Goal: Task Accomplishment & Management: Manage account settings

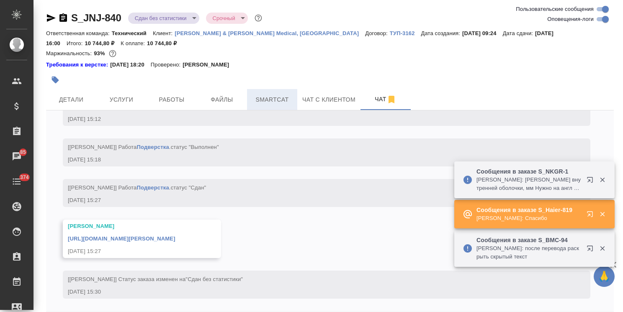
scroll to position [4940, 0]
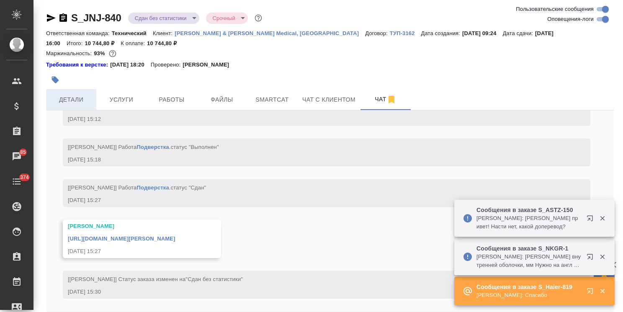
click at [53, 98] on span "Детали" at bounding box center [71, 100] width 40 height 10
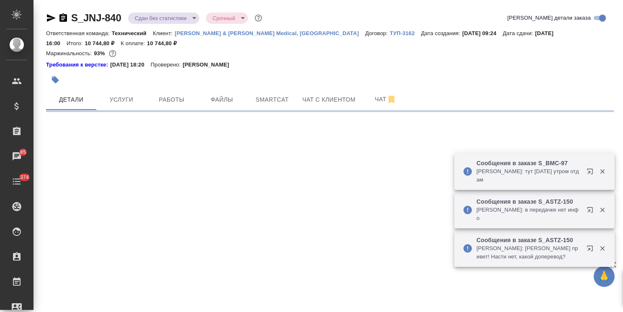
select select "RU"
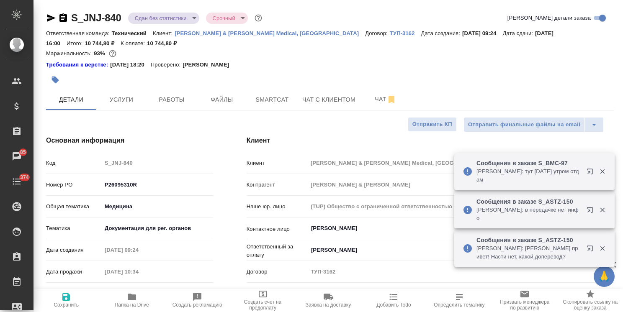
type textarea "x"
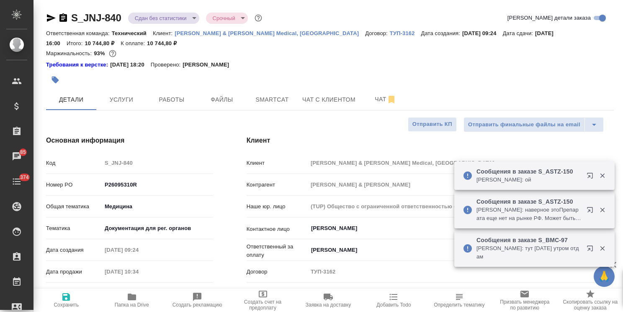
type textarea "x"
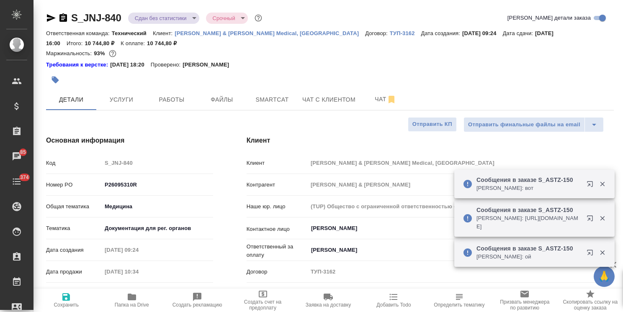
type textarea "x"
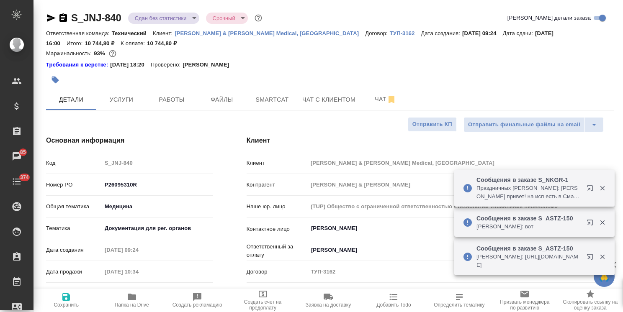
type textarea "x"
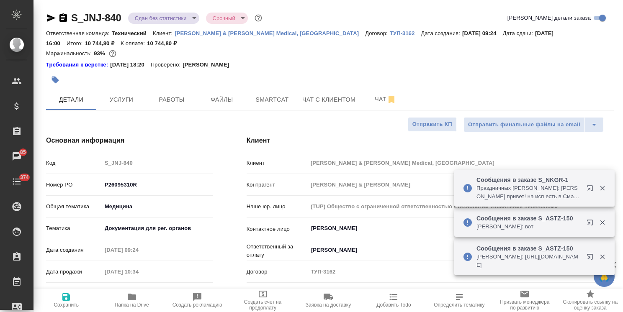
type textarea "x"
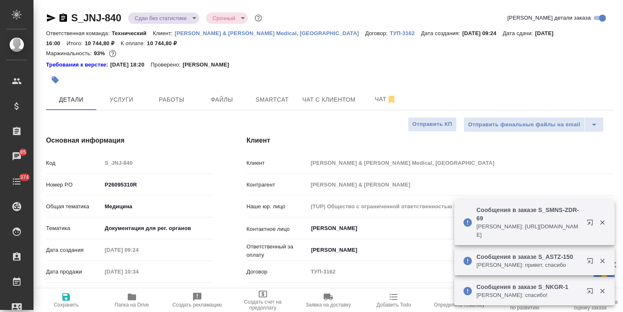
click at [603, 220] on div "Сообщения в заказе S_NKGR-1 Белякова Юлия: англ тже есть: Inner sheath thicknes…" at bounding box center [534, 252] width 160 height 107
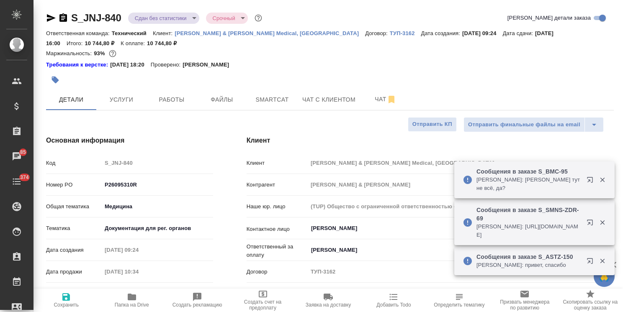
click at [601, 225] on div "Сообщения в заказе S_NKGR-1 Малофеева Екатерина: спасибо! Сообщения в заказе S_…" at bounding box center [534, 234] width 160 height 146
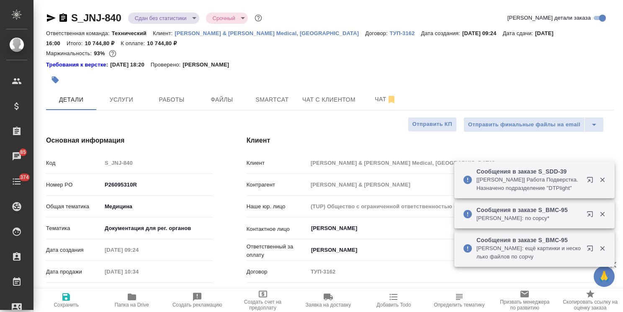
type textarea "x"
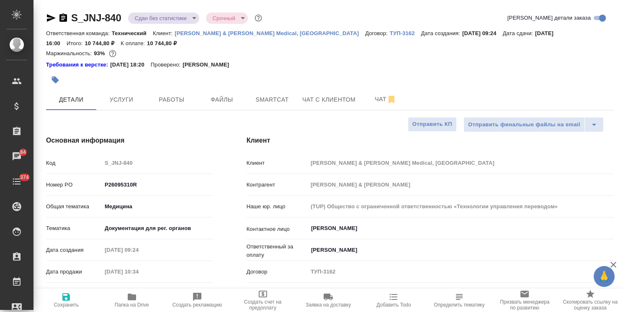
type textarea "x"
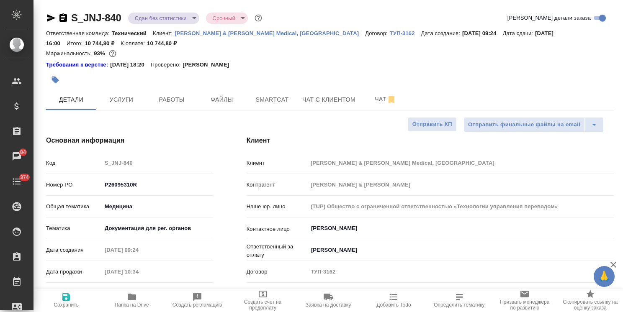
type textarea "x"
drag, startPoint x: 621, startPoint y: 211, endPoint x: 609, endPoint y: 58, distance: 153.3
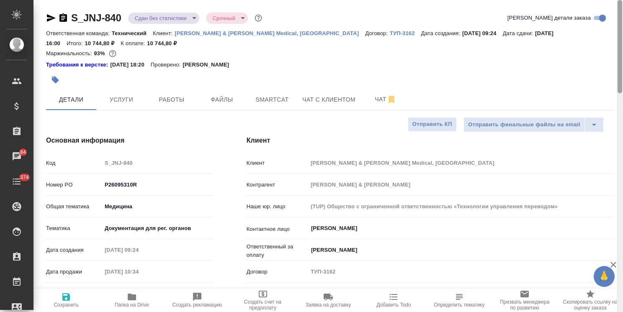
click at [617, 57] on div at bounding box center [620, 156] width 6 height 312
type textarea "x"
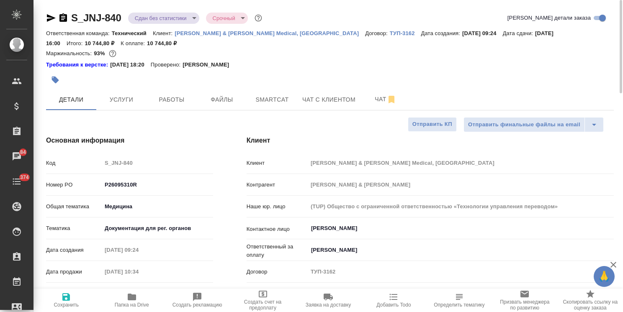
type textarea "x"
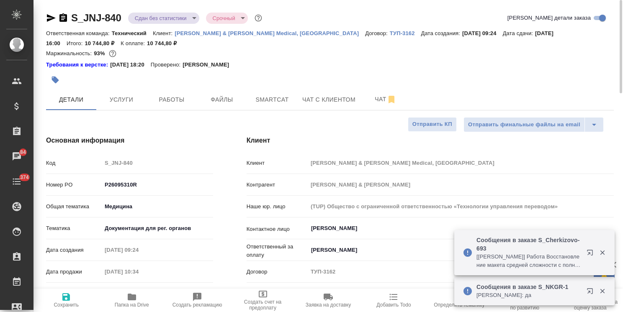
type textarea "x"
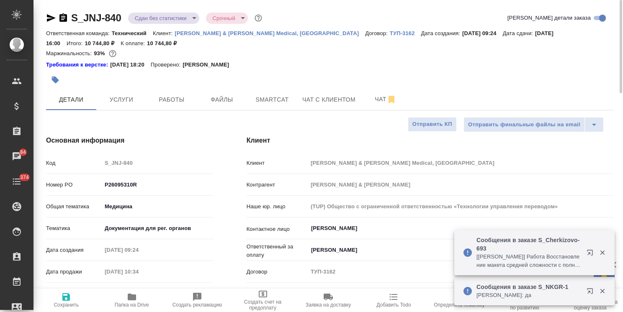
type textarea "x"
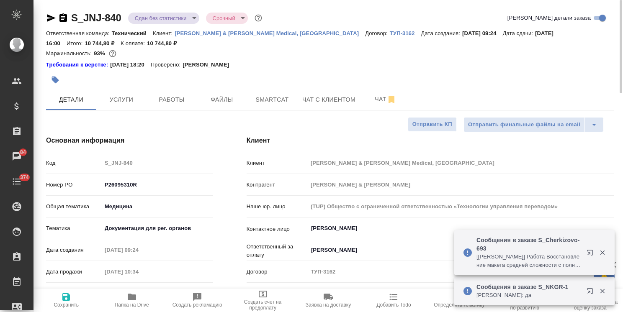
type textarea "x"
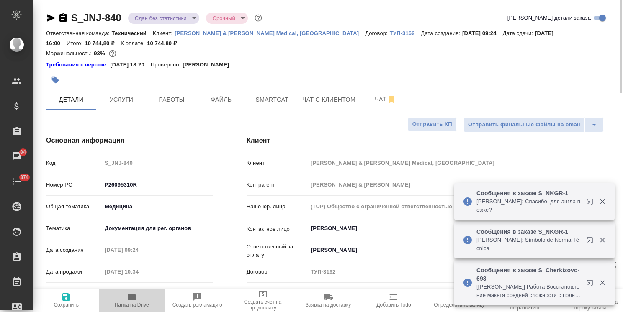
click at [144, 300] on span "Папка на Drive" at bounding box center [131, 300] width 55 height 16
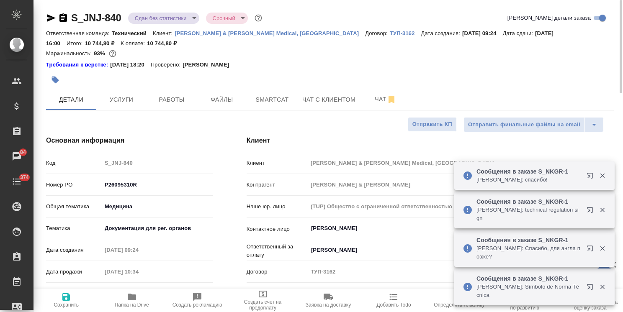
type textarea "x"
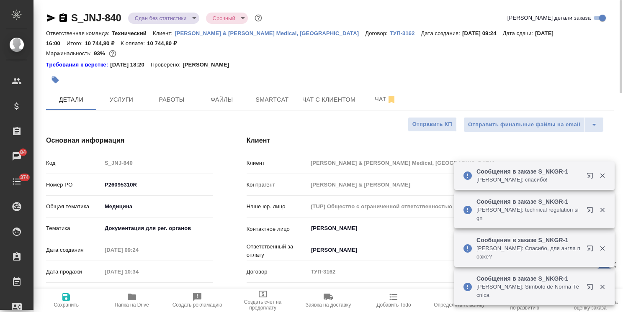
type textarea "x"
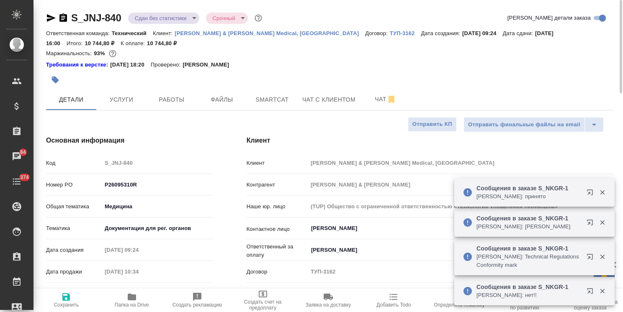
type textarea "x"
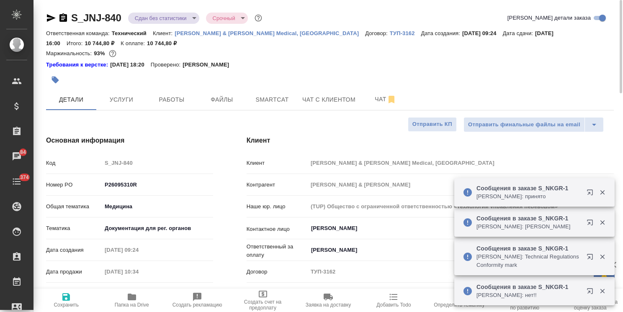
type textarea "x"
click at [368, 99] on span "Чат" at bounding box center [386, 99] width 40 height 10
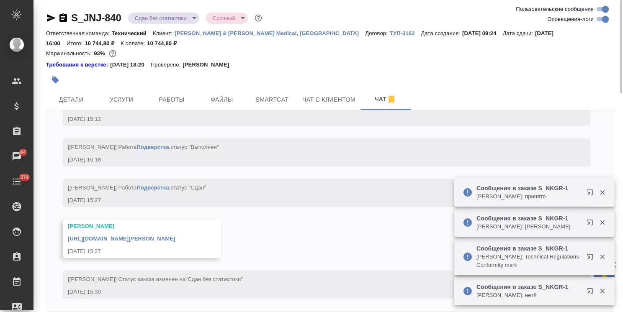
scroll to position [4940, 0]
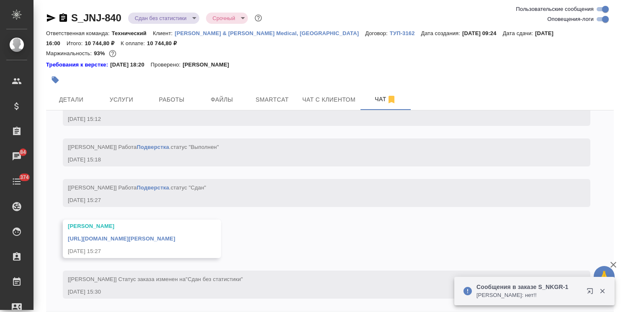
click at [607, 289] on button "button" at bounding box center [602, 292] width 17 height 8
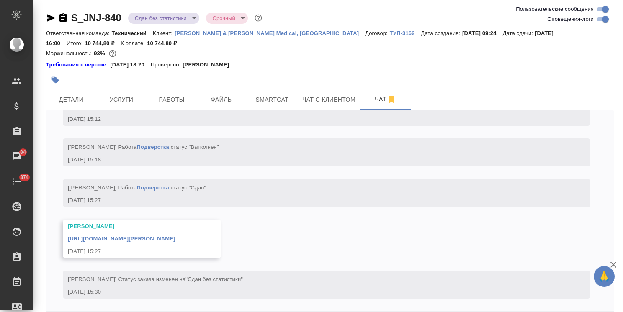
click at [614, 264] on icon "button" at bounding box center [614, 265] width 6 height 6
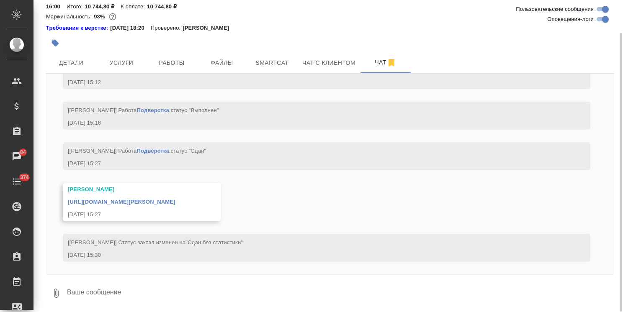
click at [157, 284] on textarea at bounding box center [340, 293] width 548 height 28
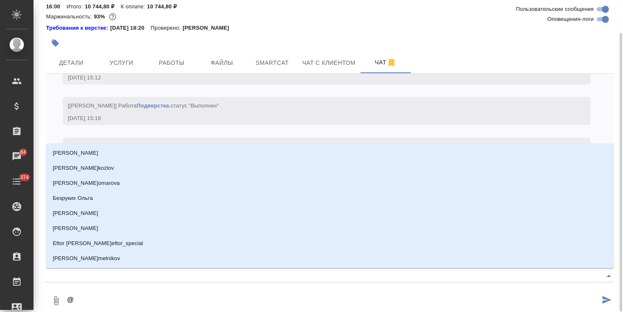
type textarea "@,"
type input ","
type textarea "@,t"
type input ",t"
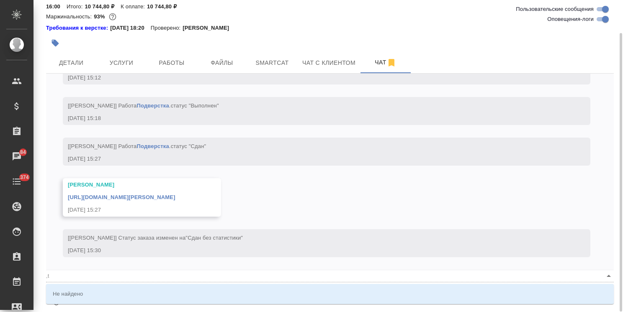
type textarea "@,tk"
type input ",tk"
type textarea "@,tkz"
type input ",tkz"
type textarea "@,tk"
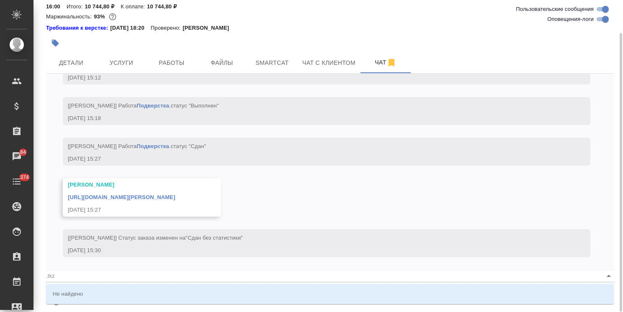
type input ",tk"
type textarea "@,t"
type input ",t"
type textarea "@,"
type input ","
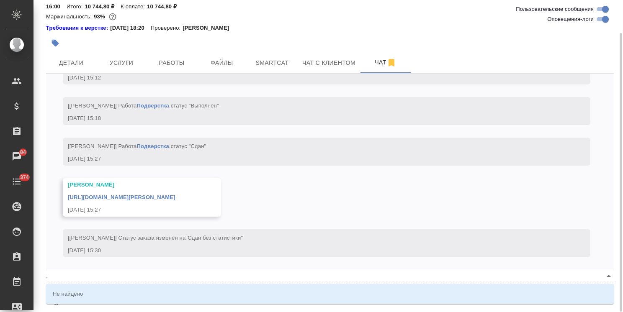
type textarea "@"
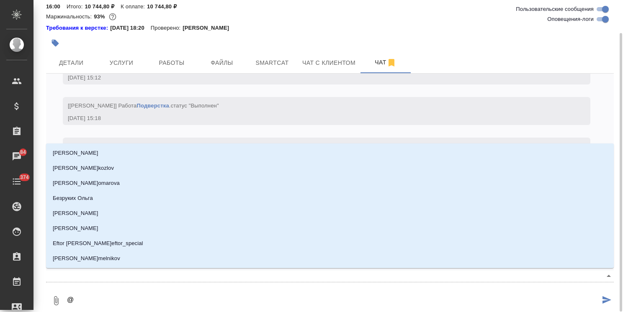
type textarea "@б"
type input "б"
type textarea "@бе"
type input "бе"
type textarea "@бел"
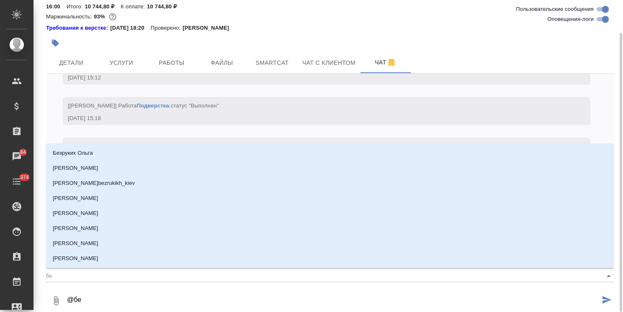
type input "бел"
type textarea "@беля"
type input "беля"
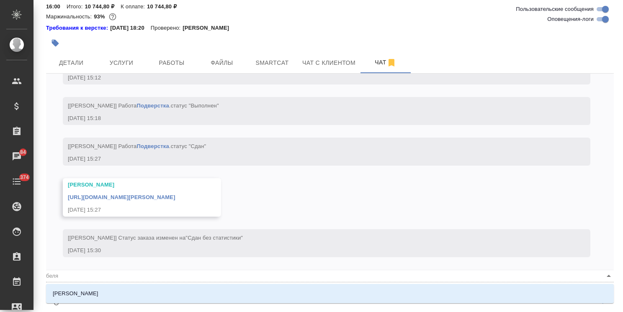
click at [166, 286] on li "Белякова Юлия" at bounding box center [330, 293] width 568 height 15
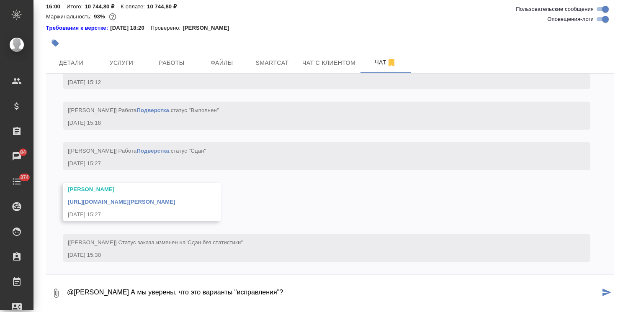
type textarea "@Белякова Юлия А мы уверены, что это варианты "исправления"?"
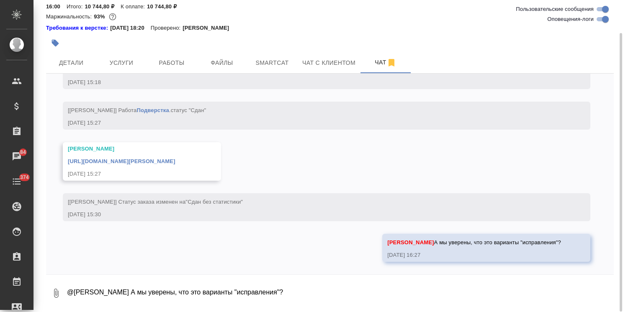
scroll to position [4980, 0]
click at [59, 294] on icon "button" at bounding box center [56, 294] width 10 height 10
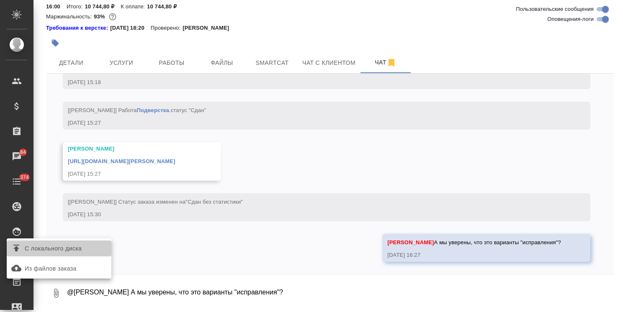
click at [69, 251] on span "С локального диска" at bounding box center [53, 249] width 57 height 10
click at [0, 0] on input "С локального диска" at bounding box center [0, 0] width 0 height 0
click at [134, 289] on div at bounding box center [311, 156] width 623 height 312
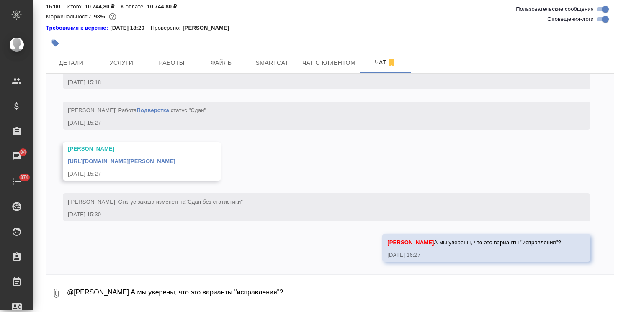
click at [119, 288] on textarea "@Белякова Юлия А мы уверены, что это варианты "исправления"?" at bounding box center [340, 293] width 548 height 28
paste textarea
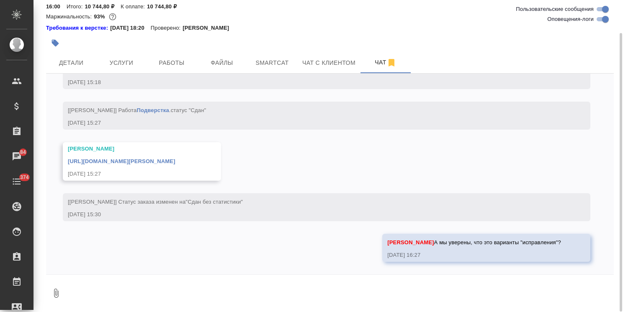
click at [312, 239] on div "25.08, понедельник [Усманова Ольга] Клиент оставил комментарий: ">https://drive…" at bounding box center [330, 174] width 568 height 201
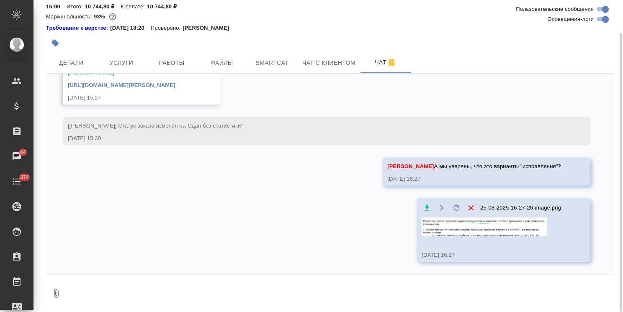
scroll to position [5038, 0]
click at [469, 237] on img at bounding box center [485, 227] width 126 height 19
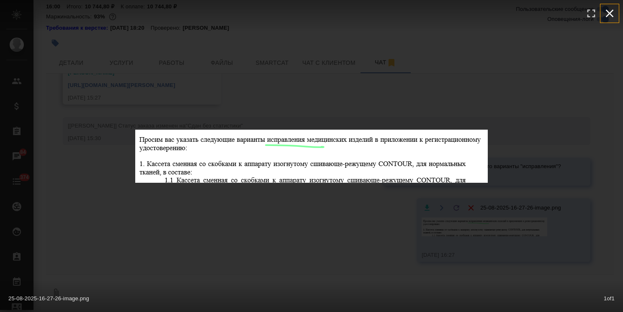
click at [608, 19] on icon "button" at bounding box center [609, 13] width 13 height 13
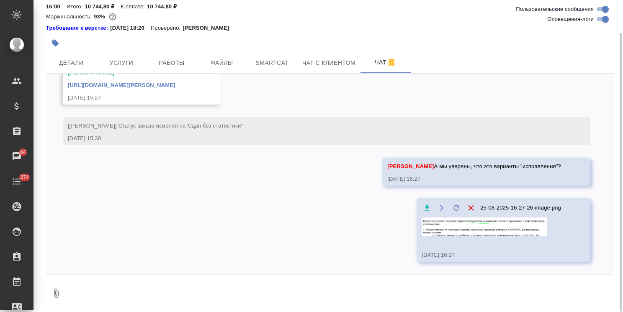
click at [121, 292] on textarea at bounding box center [340, 293] width 548 height 28
paste textarea
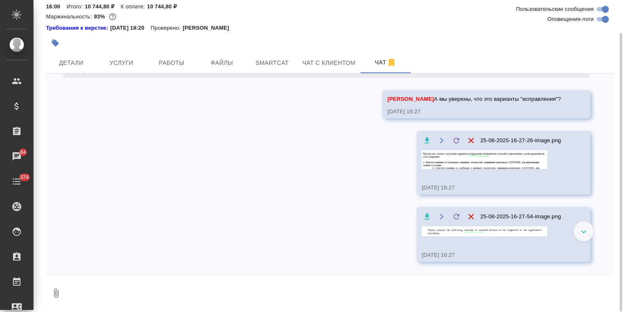
scroll to position [5114, 0]
type textarea "или все же варианты исполнения?.."
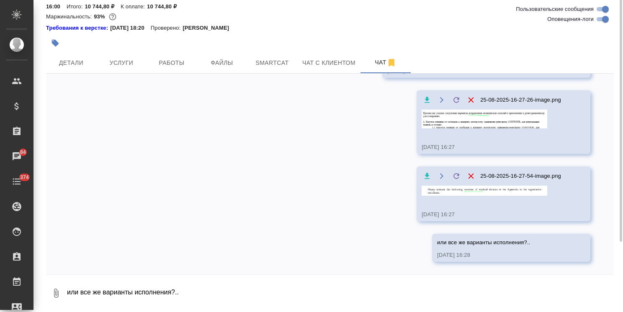
scroll to position [0, 0]
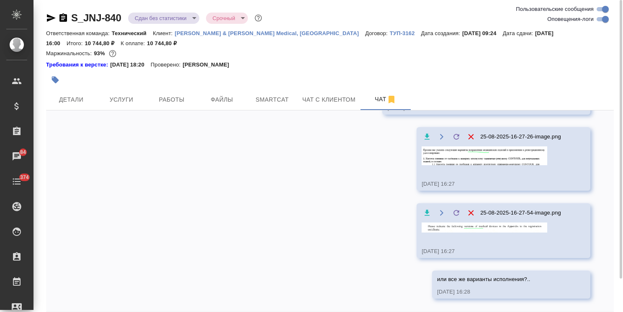
click at [52, 13] on icon "button" at bounding box center [51, 18] width 10 height 10
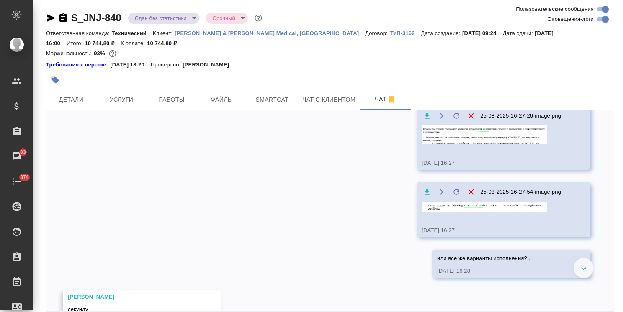
scroll to position [5090, 0]
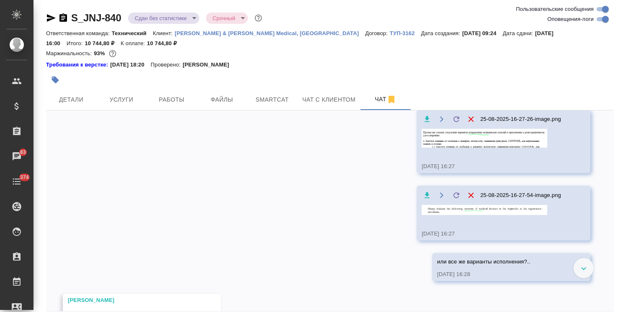
click at [440, 148] on img at bounding box center [485, 138] width 126 height 19
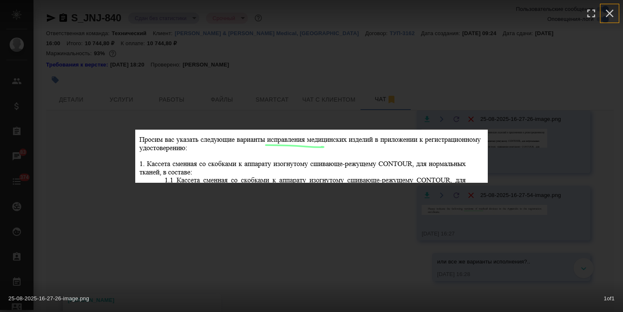
click at [610, 15] on icon "button" at bounding box center [609, 13] width 13 height 13
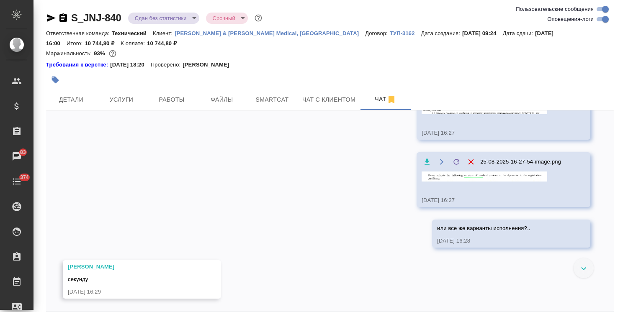
scroll to position [5174, 0]
click at [447, 182] on img at bounding box center [485, 177] width 126 height 10
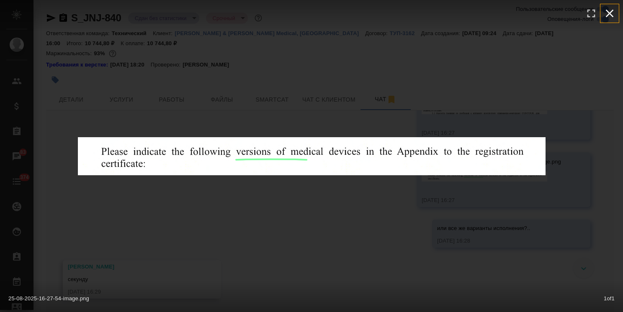
click at [610, 14] on icon "button" at bounding box center [610, 14] width 8 height 8
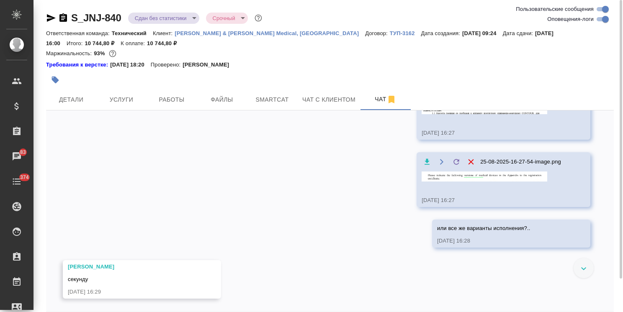
click at [448, 114] on img at bounding box center [485, 104] width 126 height 19
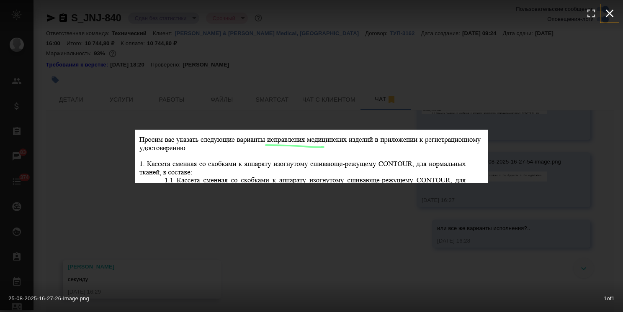
click at [613, 12] on icon "button" at bounding box center [609, 13] width 13 height 13
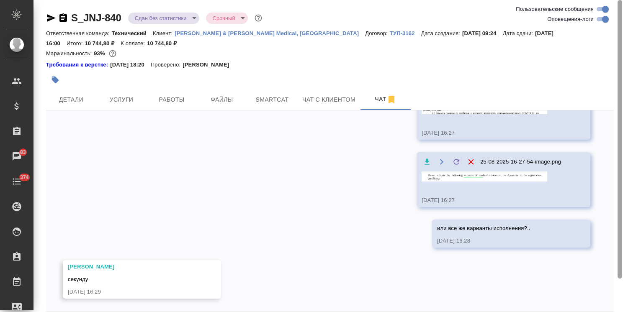
scroll to position [37, 0]
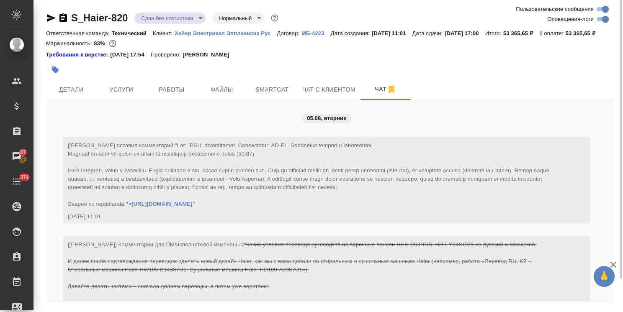
scroll to position [13470, 0]
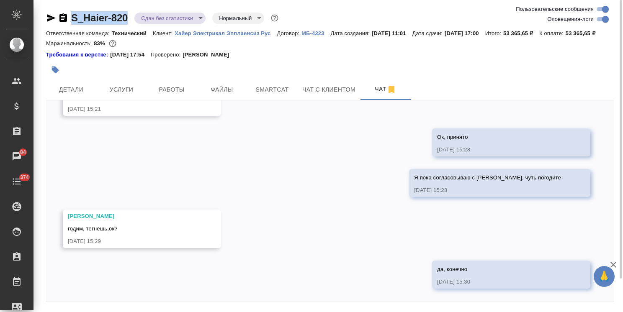
drag, startPoint x: 130, startPoint y: 14, endPoint x: 54, endPoint y: 14, distance: 76.2
click at [57, 15] on div "S_Haier-820 Сдан без статистики distributed Нормальный normal" at bounding box center [163, 17] width 234 height 13
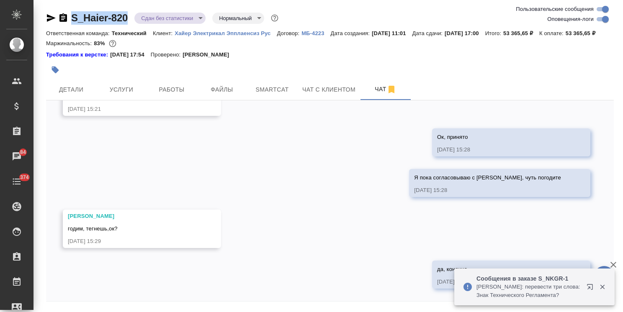
click at [601, 289] on icon "button" at bounding box center [602, 287] width 5 height 5
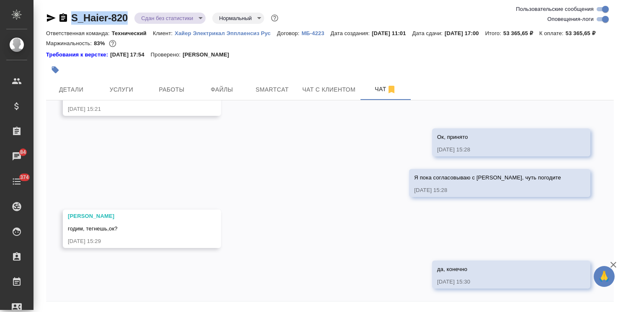
click at [612, 265] on icon "button" at bounding box center [613, 265] width 10 height 10
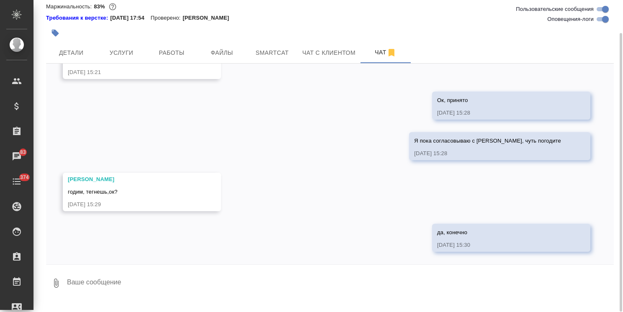
scroll to position [0, 0]
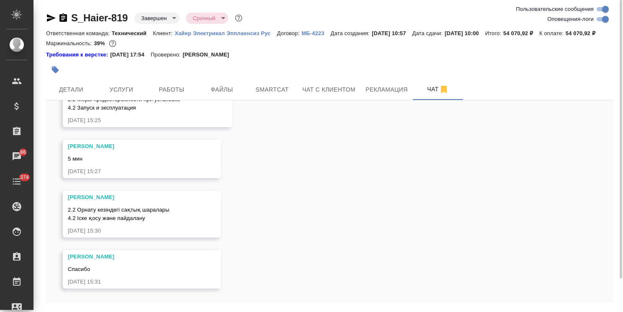
scroll to position [15345, 0]
drag, startPoint x: 129, startPoint y: 13, endPoint x: 67, endPoint y: 15, distance: 62.5
click at [64, 18] on div "S_Haier-819 Завершен closed Срочный urgent" at bounding box center [145, 17] width 198 height 13
copy link "S_Haier-819"
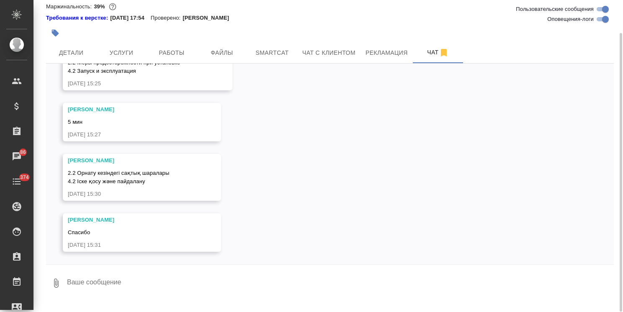
click at [118, 292] on textarea at bounding box center [340, 283] width 548 height 28
paste textarea "Понял. Тогда финальные версии файлов пришлите, пожалуйста, в этих форматах. Для…"
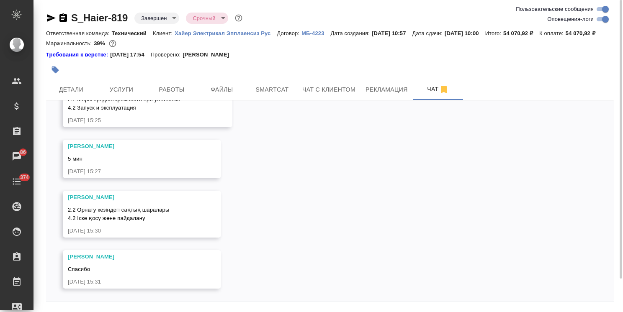
scroll to position [15345, 0]
click at [185, 286] on div "25.08.25, 15:31" at bounding box center [130, 282] width 124 height 8
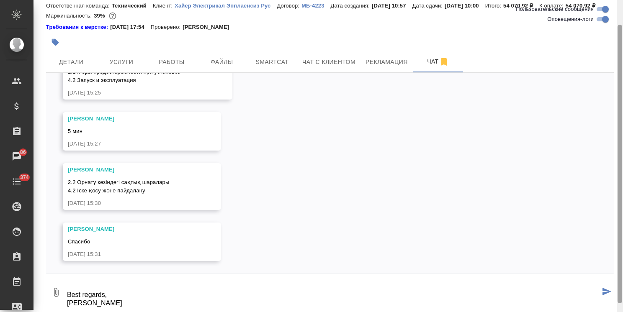
drag, startPoint x: 618, startPoint y: 255, endPoint x: 613, endPoint y: 289, distance: 34.4
click at [614, 289] on div "S_Haier-819 Завершен closed Срочный urgent Ответственная команда: Технический К…" at bounding box center [328, 156] width 590 height 312
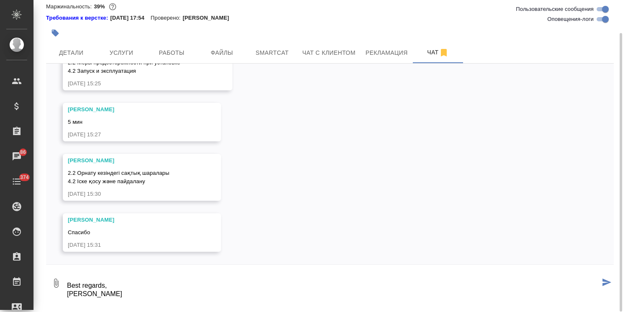
click at [227, 294] on textarea "Понял. Тогда финальные версии файлов пришлите, пожалуйста, в этих форматах. Для…" at bounding box center [333, 283] width 534 height 28
type textarea "Понял. Тогда финальные версии файлов пришлите, пожалуйста, в этих форматах. Для…"
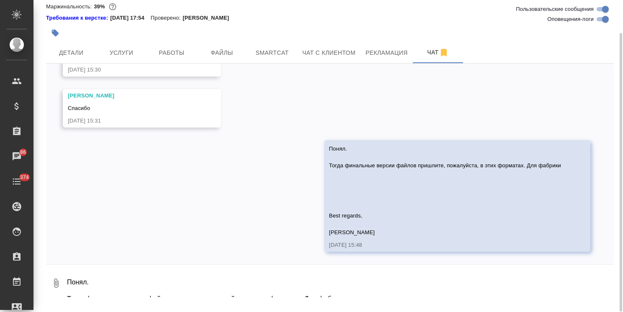
click at [185, 287] on textarea "Понял. Тогда финальные версии файлов пришлите, пожалуйста, в этих форматах. Для…" at bounding box center [340, 283] width 548 height 28
paste textarea "PDF и Indd"
type textarea "PDF и Indd"
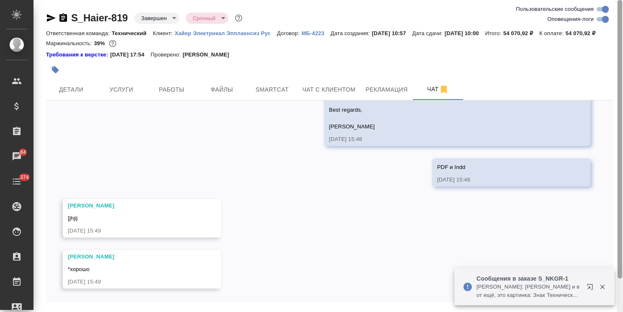
scroll to position [37, 0]
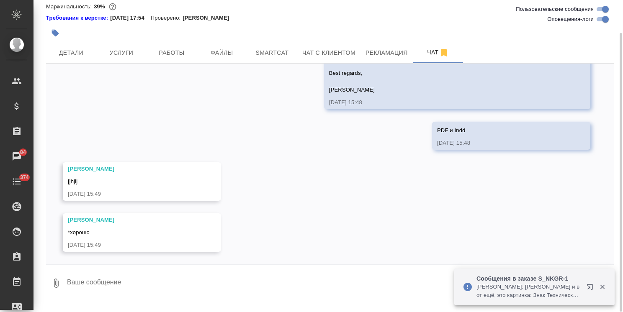
click at [152, 286] on textarea at bounding box center [340, 283] width 548 height 28
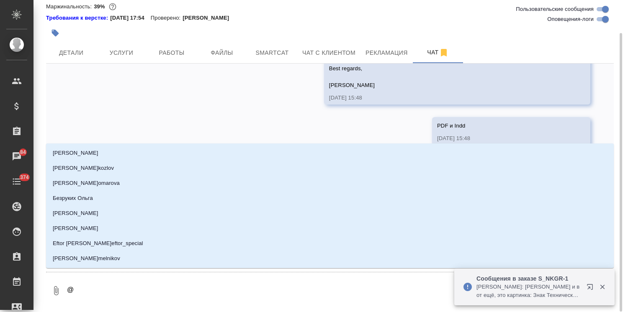
type textarea "@м"
type input "м"
type textarea "@ма"
type input "ма"
type textarea "@мал"
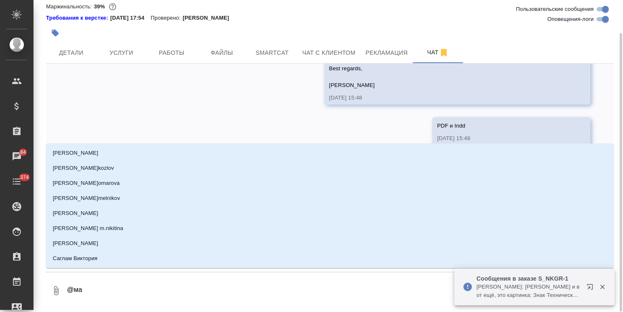
type input "мал"
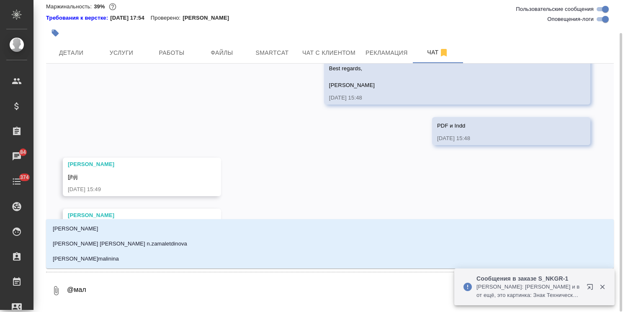
type textarea "@мало"
type input "мало"
type textarea "@малоф"
type input "малоф"
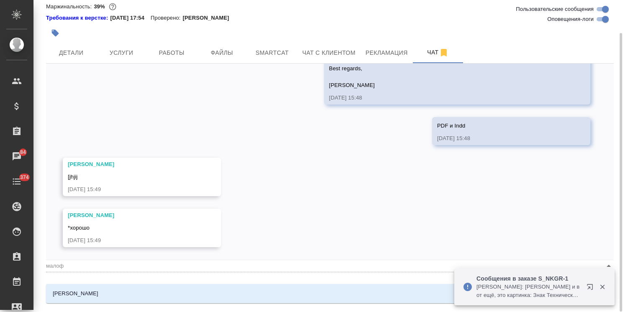
click at [177, 294] on li "Малофеева Екатерина" at bounding box center [330, 293] width 568 height 15
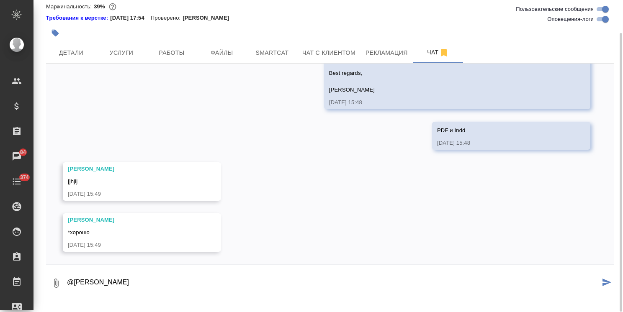
paste textarea "Ольга, Пожалуйста, не забудьте оговоренную последовательность - прислать нам ве…"
type textarea "@Малофеева Екатерина Ольга, Пожалуйста, не забудьте оговоренную последовательно…"
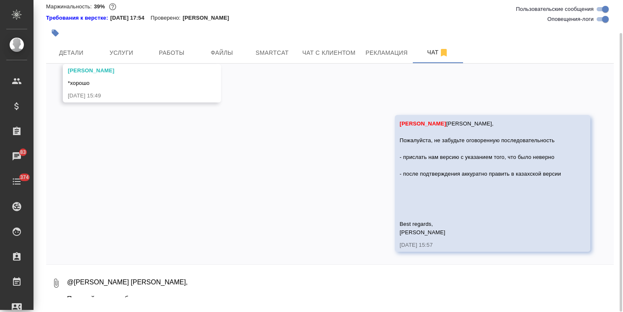
scroll to position [15761, 0]
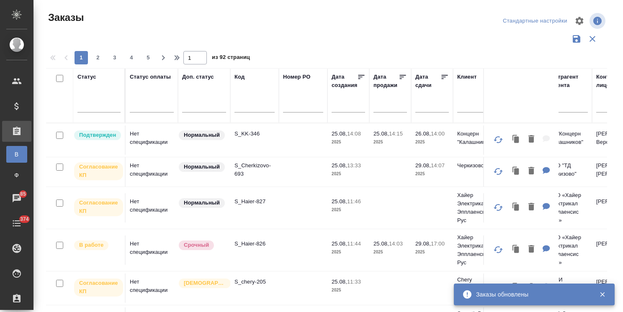
scroll to position [62, 0]
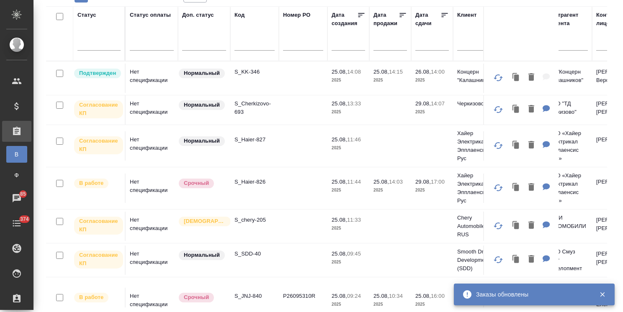
click at [258, 102] on p "S_Cherkizovo-693" at bounding box center [254, 108] width 40 height 17
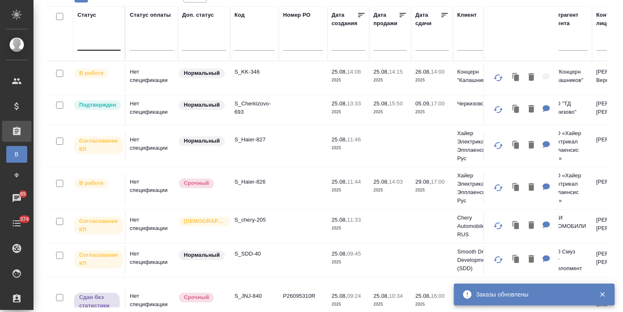
click at [100, 43] on div at bounding box center [98, 42] width 43 height 12
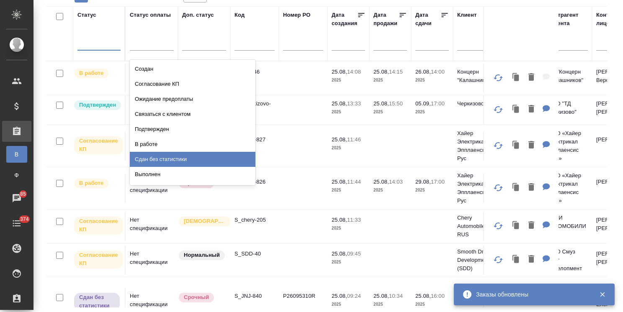
click at [146, 173] on div "Выполнен" at bounding box center [193, 174] width 126 height 15
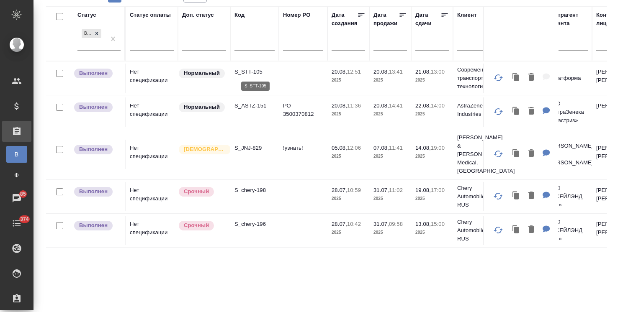
click at [251, 70] on p "S_STT-105" at bounding box center [254, 72] width 40 height 8
click at [252, 105] on p "S_ASTZ-151" at bounding box center [254, 106] width 40 height 8
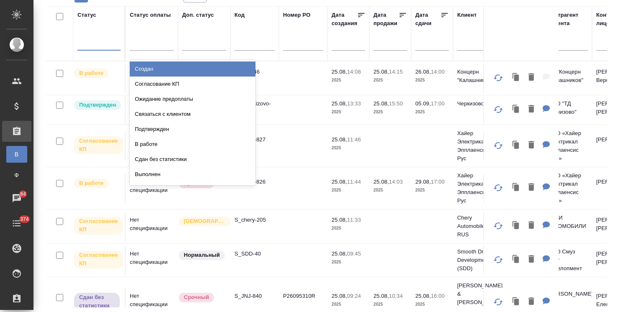
click at [98, 43] on div at bounding box center [98, 42] width 43 height 12
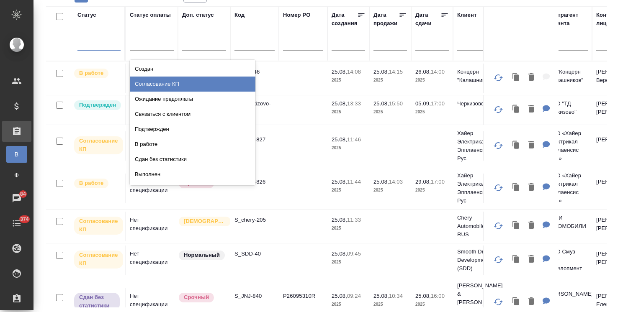
click at [164, 83] on div "Согласование КП" at bounding box center [193, 84] width 126 height 15
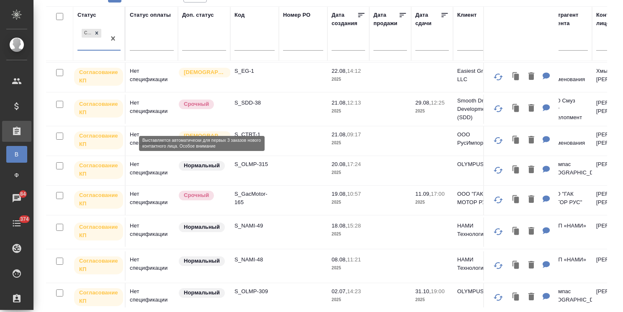
scroll to position [123, 0]
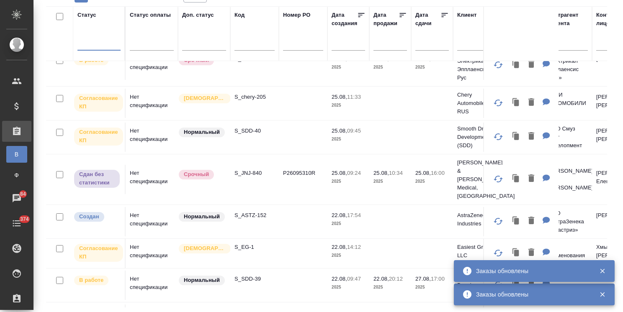
click at [603, 274] on icon "button" at bounding box center [603, 272] width 8 height 8
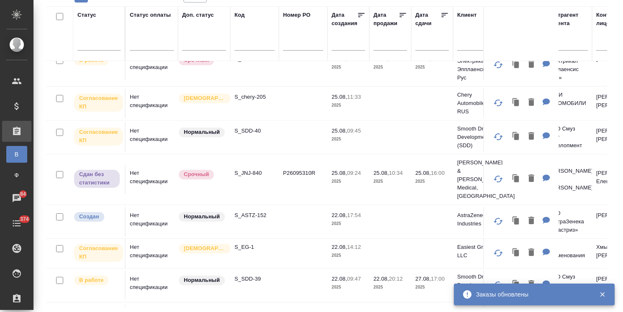
click at [600, 296] on icon "button" at bounding box center [603, 295] width 8 height 8
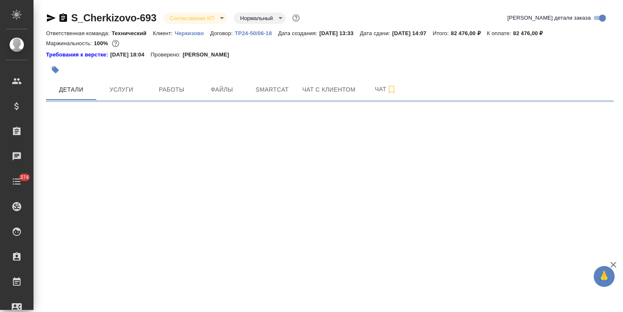
select select "RU"
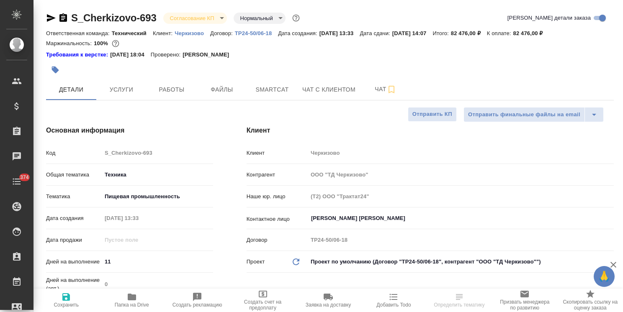
type textarea "x"
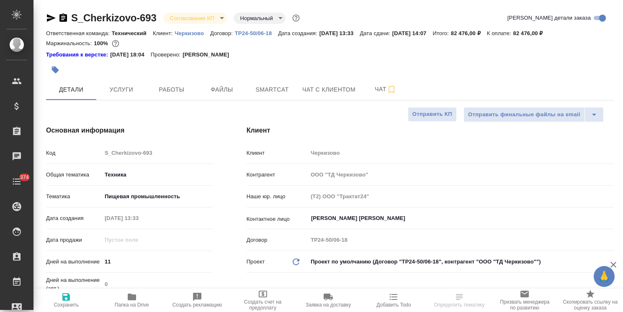
type textarea "x"
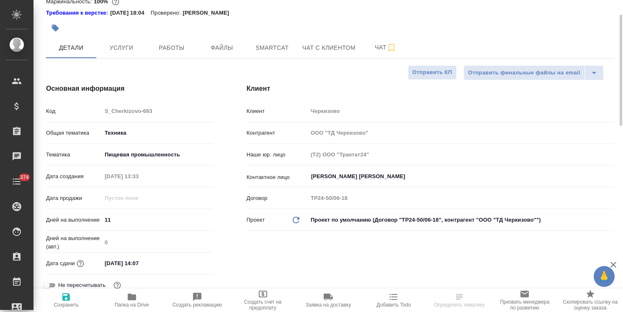
type textarea "x"
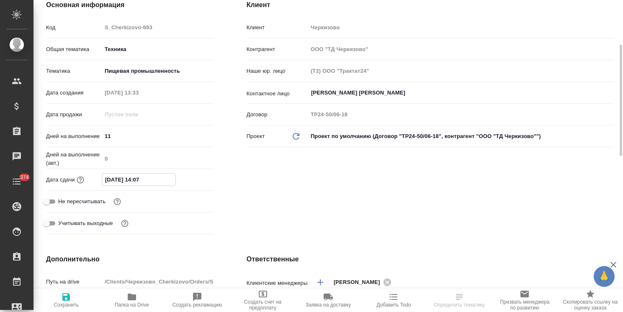
click at [152, 179] on input "[DATE] 14:07" at bounding box center [138, 180] width 73 height 12
click at [187, 180] on icon "button" at bounding box center [189, 179] width 10 height 10
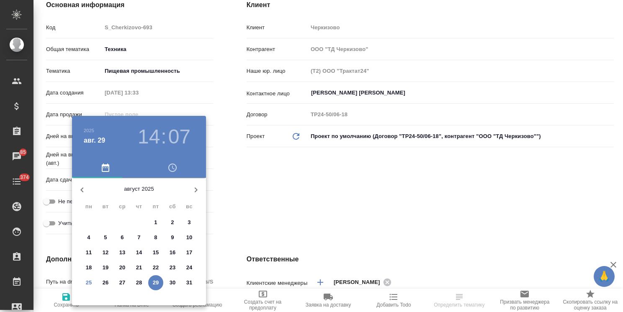
click at [198, 190] on icon "button" at bounding box center [196, 190] width 10 height 10
click at [159, 219] on span "5" at bounding box center [155, 223] width 15 height 8
type input "[DATE] 14:07"
type textarea "x"
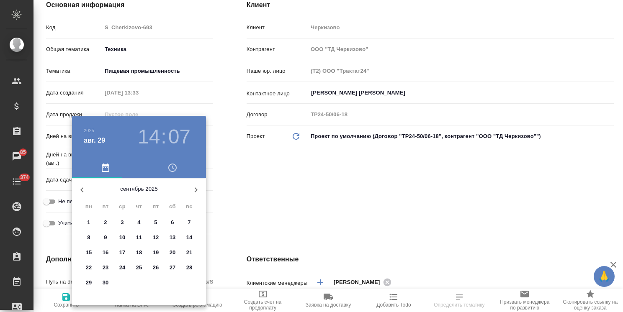
type textarea "x"
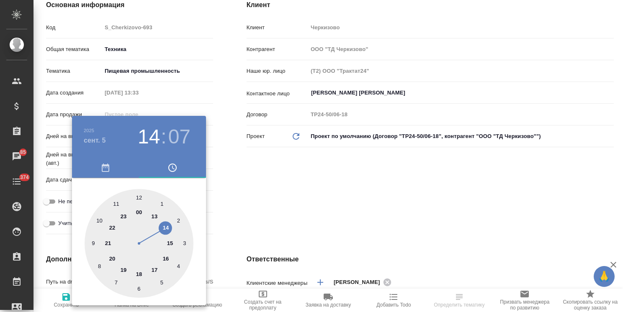
click at [267, 195] on div at bounding box center [311, 156] width 623 height 312
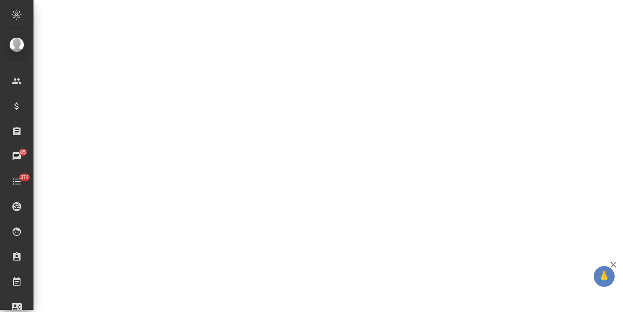
click at [138, 180] on div ".cls-1 fill:#fff; AWATERA [PERSON_NAME] Спецификации Заказы 85 Чаты 374 Todo Пр…" at bounding box center [311, 156] width 623 height 312
select select "RU"
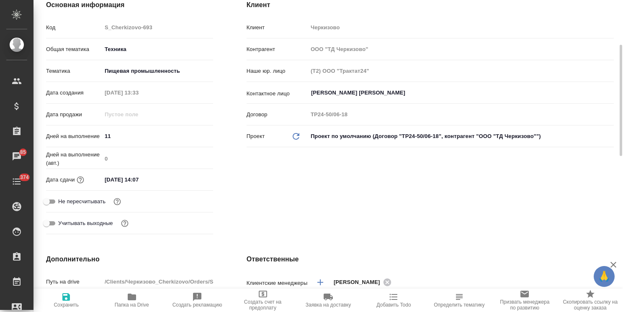
type textarea "x"
click at [138, 181] on input "[DATE] 14:07" at bounding box center [138, 180] width 73 height 12
type input "[DATE] 17:07"
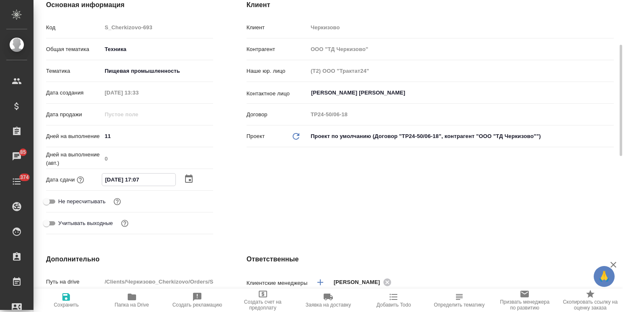
type textarea "x"
drag, startPoint x: 149, startPoint y: 181, endPoint x: 143, endPoint y: 182, distance: 6.3
click at [143, 182] on input "[DATE] 17:07" at bounding box center [138, 180] width 73 height 12
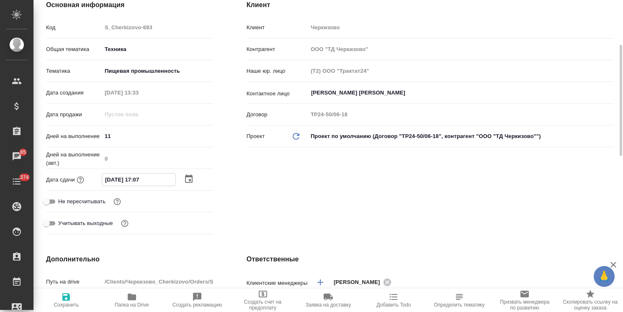
type input "[DATE] 17:0_"
type textarea "x"
type input "[DATE] 17:00"
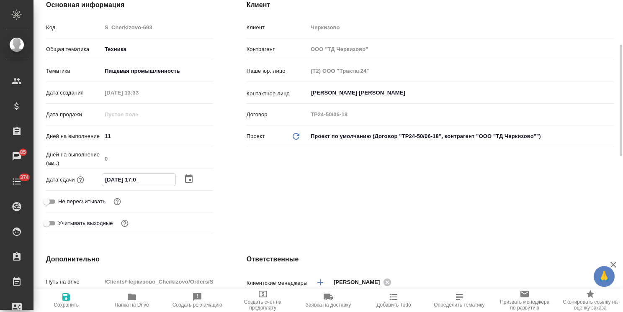
type textarea "x"
type input "[DATE] 17:00"
click at [74, 299] on span "Сохранить" at bounding box center [66, 300] width 55 height 16
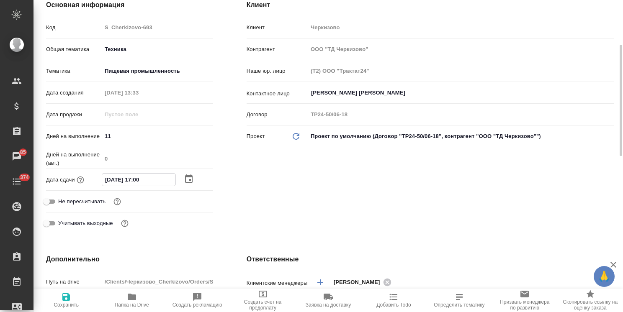
type textarea "x"
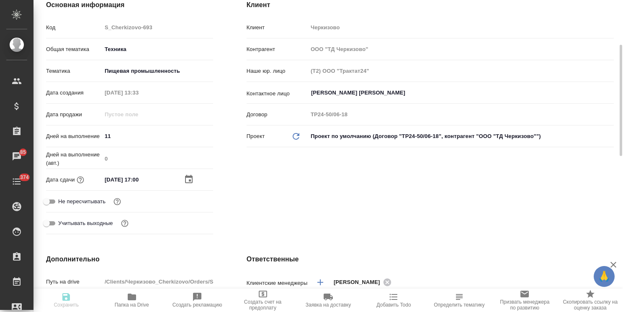
type textarea "x"
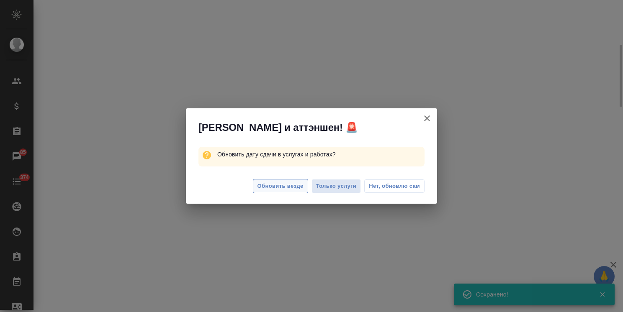
select select "RU"
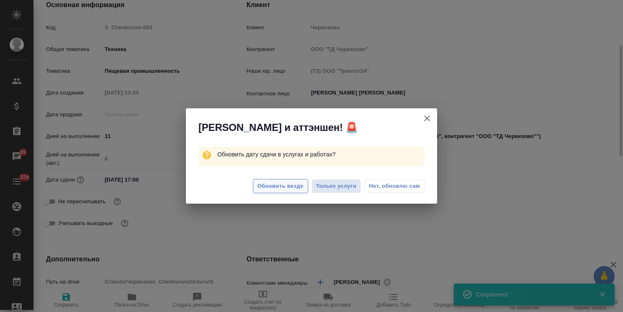
type textarea "x"
click at [284, 184] on span "Обновить везде" at bounding box center [281, 187] width 46 height 10
type textarea "x"
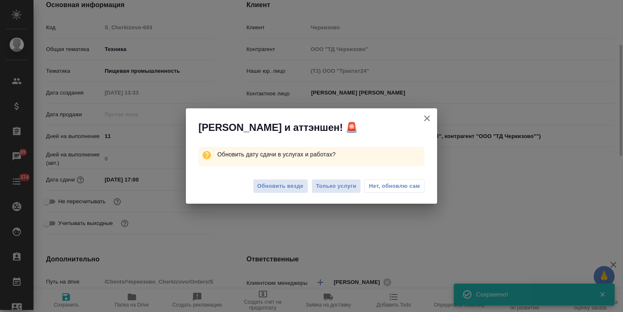
type textarea "x"
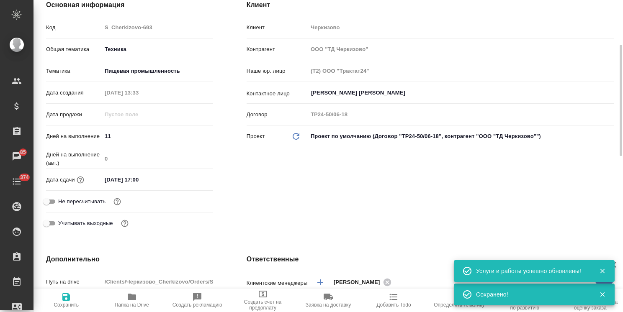
click at [155, 181] on input "[DATE] 17:00" at bounding box center [138, 180] width 73 height 12
click at [191, 178] on icon "button" at bounding box center [189, 179] width 10 height 10
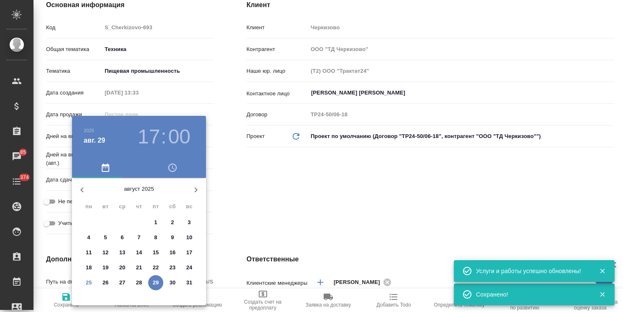
click at [194, 198] on button "button" at bounding box center [196, 190] width 20 height 20
click at [159, 223] on span "5" at bounding box center [155, 223] width 15 height 8
type input "[DATE] 17:00"
type textarea "x"
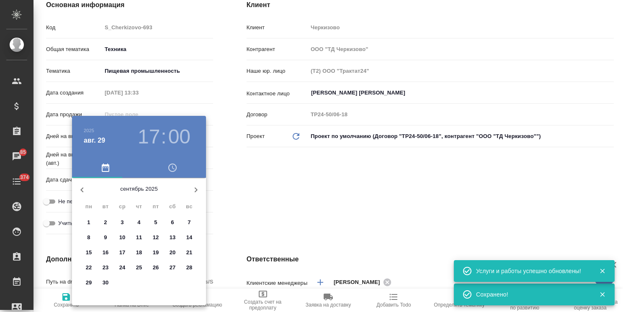
type textarea "x"
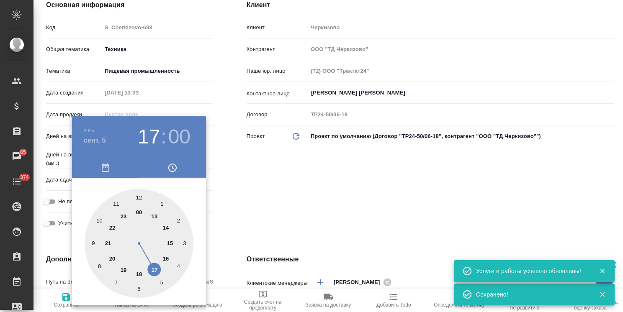
click at [230, 201] on div at bounding box center [311, 156] width 623 height 312
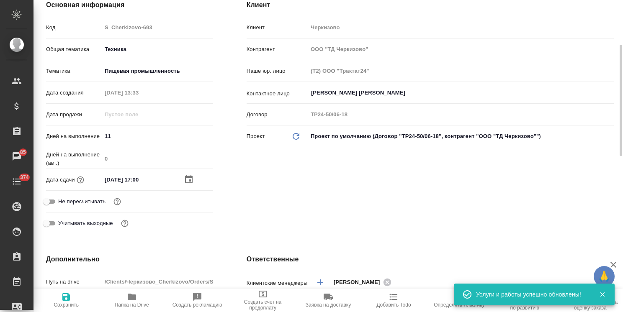
click at [76, 300] on span "Сохранить" at bounding box center [66, 300] width 55 height 16
type textarea "x"
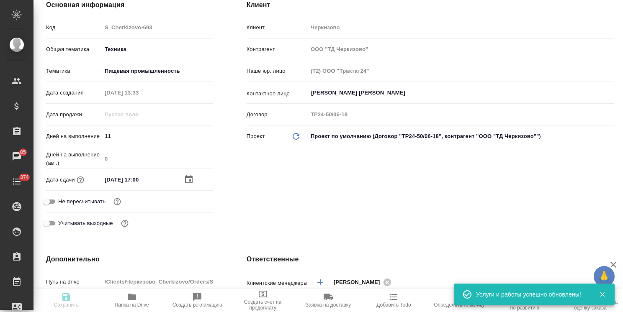
type textarea "x"
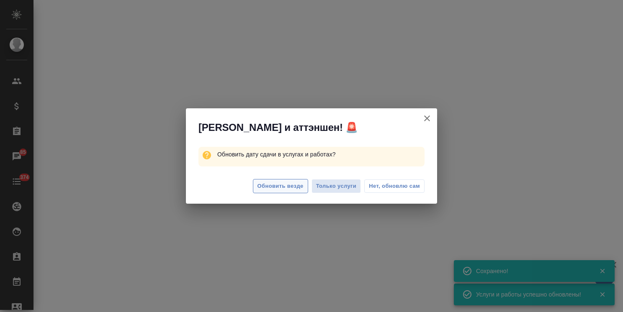
select select "RU"
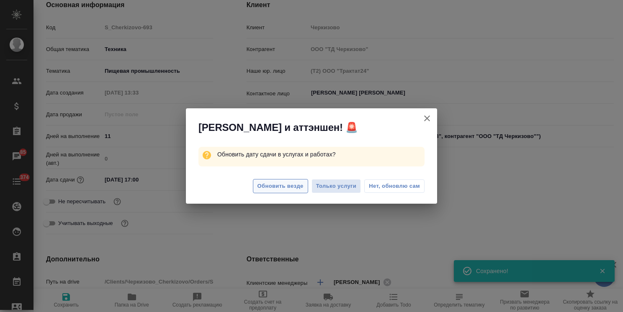
type textarea "x"
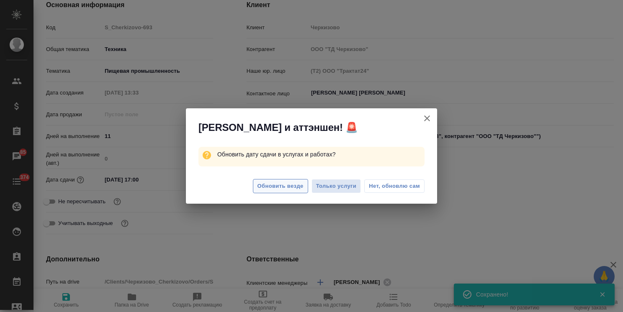
click at [294, 185] on span "Обновить везде" at bounding box center [281, 187] width 46 height 10
type textarea "x"
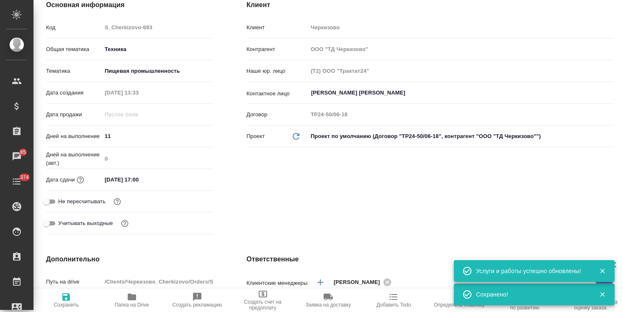
click at [157, 182] on input "[DATE] 17:00" at bounding box center [138, 180] width 73 height 12
click at [194, 175] on div at bounding box center [198, 179] width 29 height 10
click at [193, 177] on icon "button" at bounding box center [189, 180] width 10 height 10
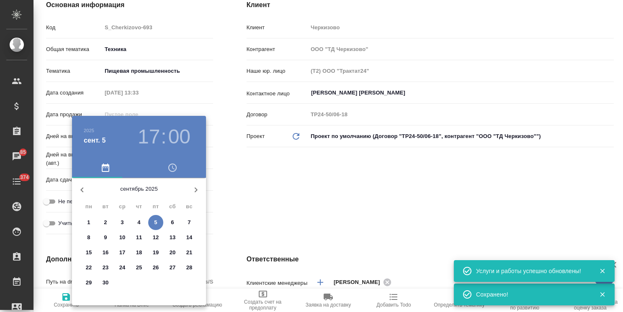
click at [88, 192] on button "button" at bounding box center [82, 190] width 20 height 20
click at [194, 189] on icon "button" at bounding box center [196, 190] width 10 height 10
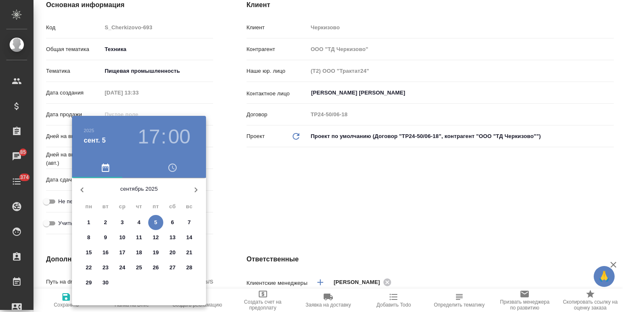
click at [246, 188] on div at bounding box center [311, 156] width 623 height 312
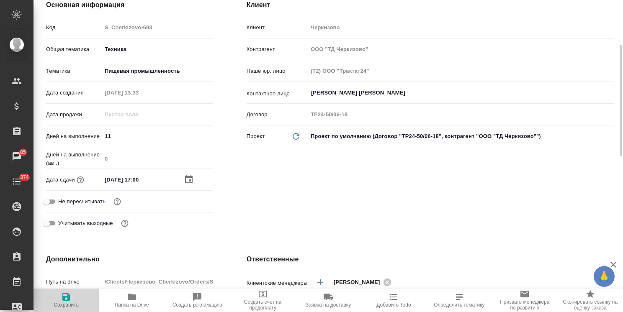
click at [70, 306] on span "Сохранить" at bounding box center [66, 305] width 25 height 6
type textarea "x"
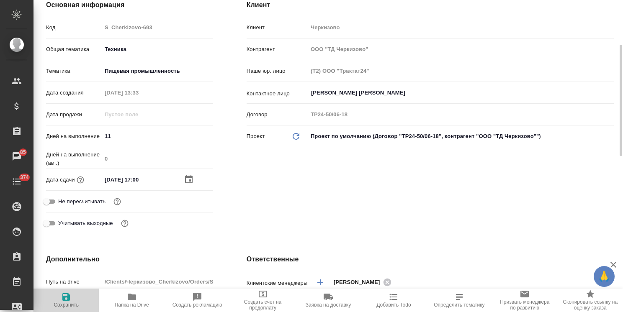
type textarea "x"
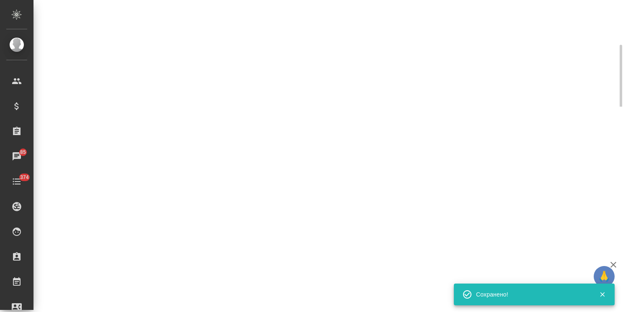
select select "RU"
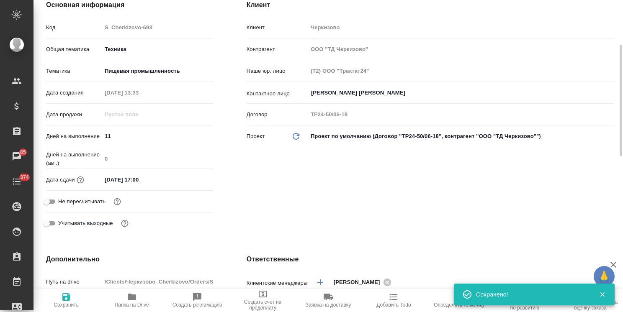
type textarea "x"
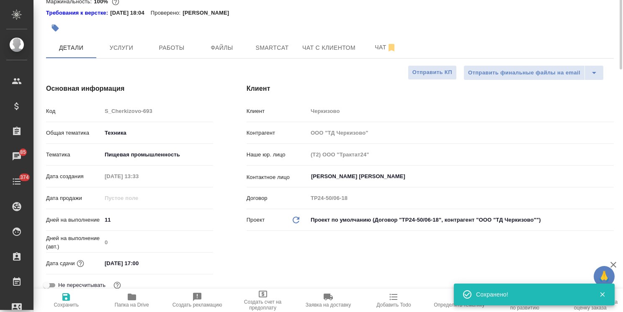
scroll to position [0, 0]
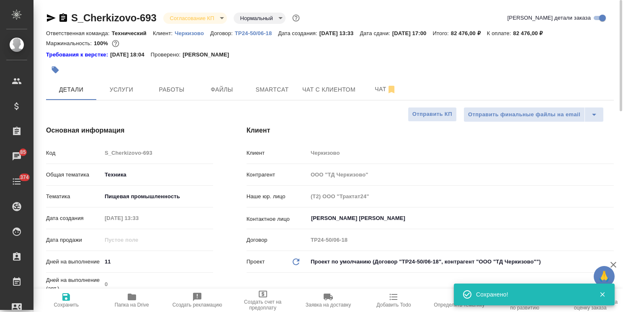
click at [173, 18] on body "🙏 .cls-1 fill:#fff; AWATERA [PERSON_NAME] Спецификации Заказы 85 Чаты 374 Todo …" at bounding box center [311, 156] width 623 height 312
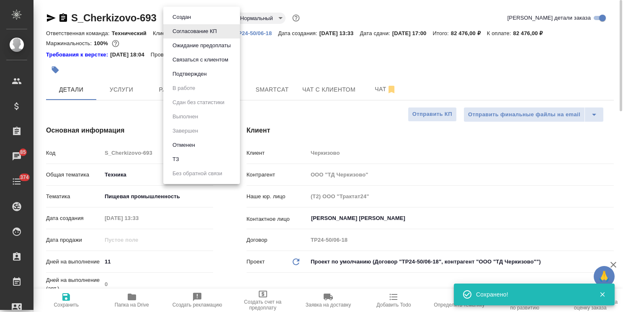
click at [192, 71] on button "Подтвержден" at bounding box center [189, 74] width 39 height 9
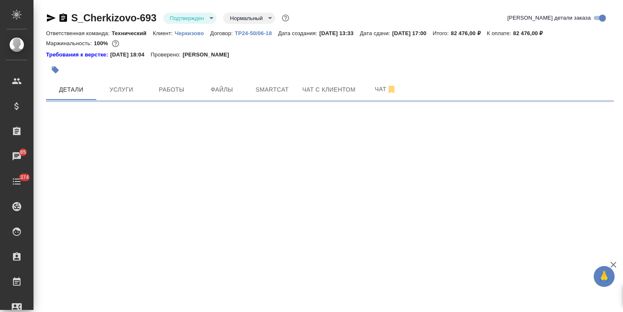
select select "RU"
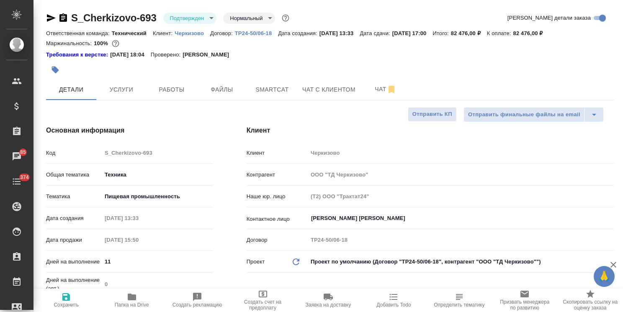
type textarea "x"
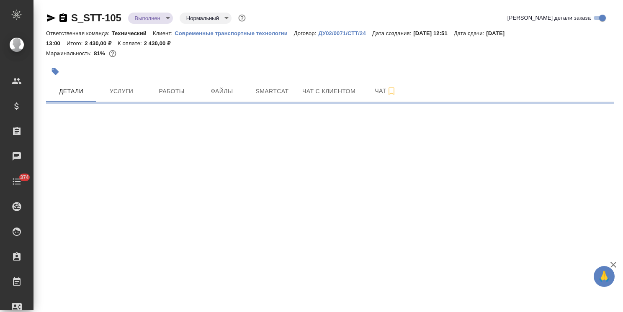
select select "RU"
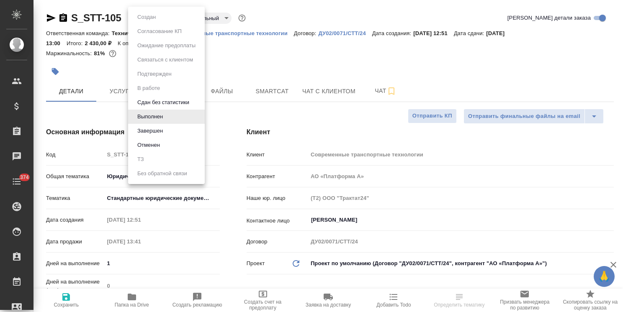
click at [154, 19] on body "🙏 .cls-1 fill:#fff; AWATERA Usmanova Olga Клиенты Спецификации Заказы Чаты 374 …" at bounding box center [311, 156] width 623 height 312
type textarea "x"
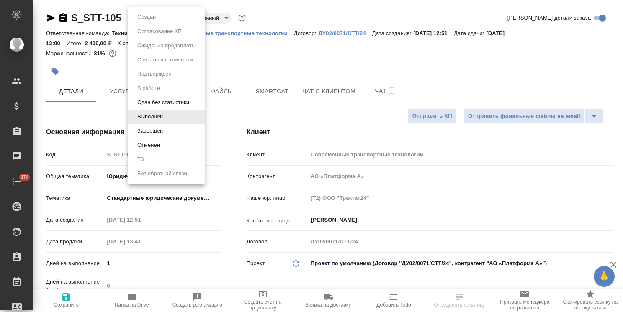
type textarea "x"
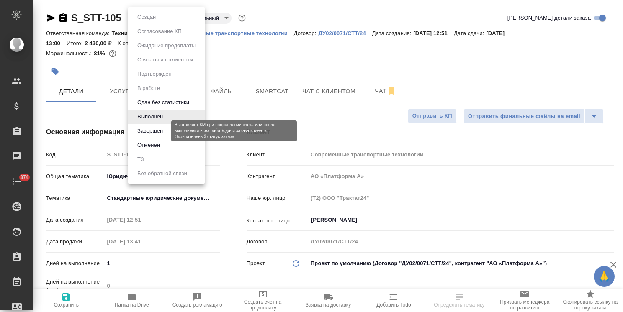
click at [157, 131] on button "Завершен" at bounding box center [150, 130] width 31 height 9
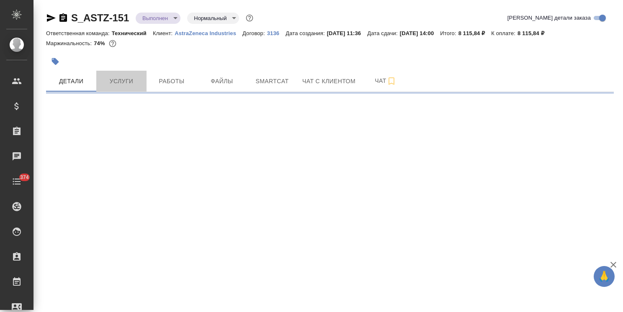
click at [110, 79] on span "Услуги" at bounding box center [121, 81] width 40 height 10
select select "RU"
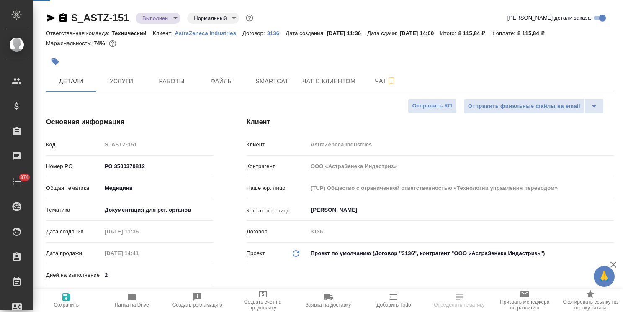
type textarea "x"
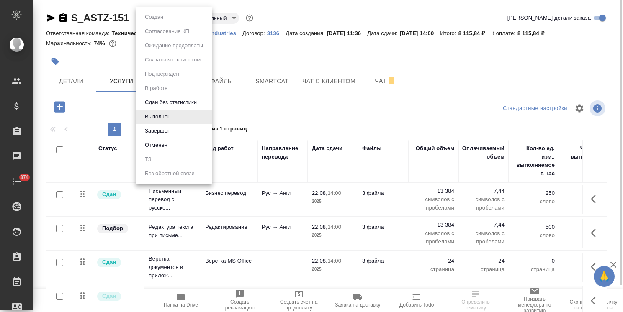
click at [159, 18] on body "🙏 .cls-1 fill:#fff; AWATERA [PERSON_NAME] Спецификации Заказы Чаты 374 Todo Про…" at bounding box center [311, 156] width 623 height 312
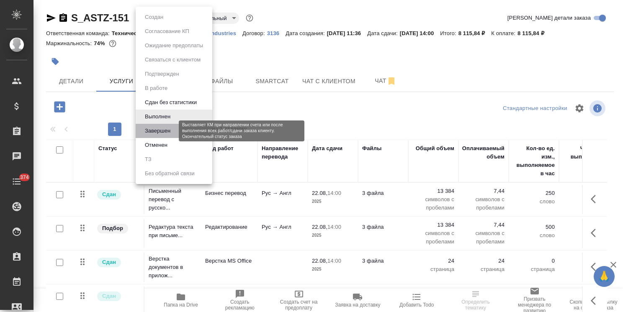
click at [159, 130] on button "Завершен" at bounding box center [157, 130] width 31 height 9
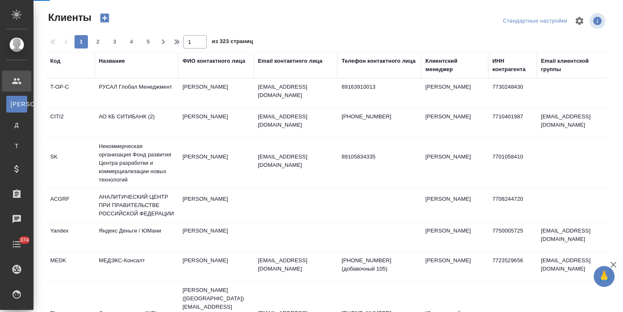
select select "RU"
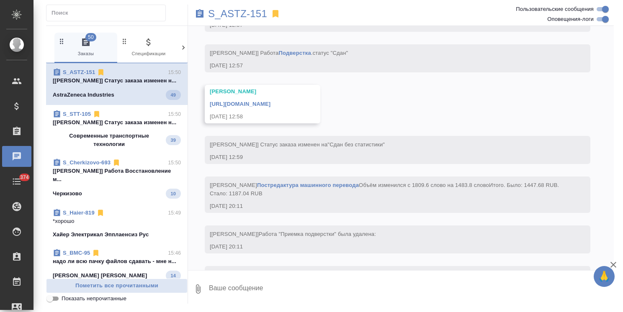
scroll to position [5852, 0]
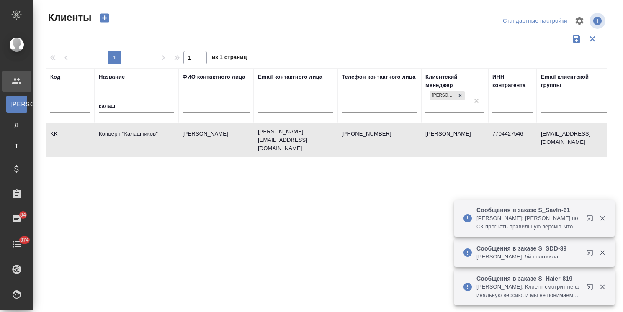
select select "RU"
click at [98, 109] on th "Название калаш" at bounding box center [137, 95] width 84 height 55
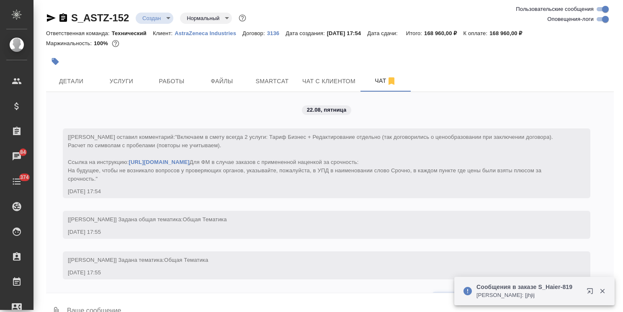
scroll to position [337, 0]
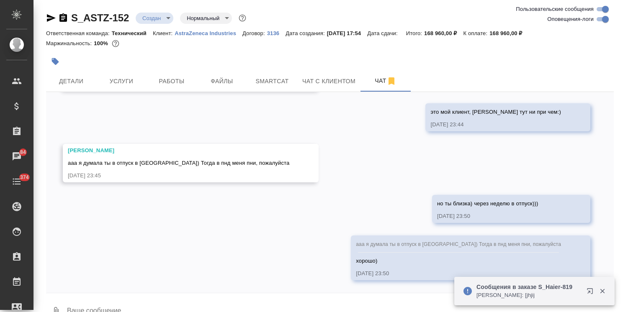
click at [600, 289] on icon "button" at bounding box center [602, 291] width 5 height 5
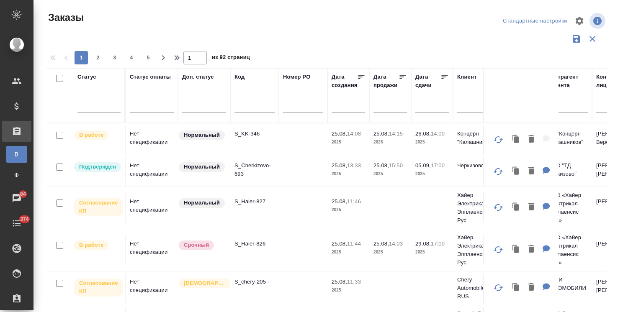
scroll to position [123, 0]
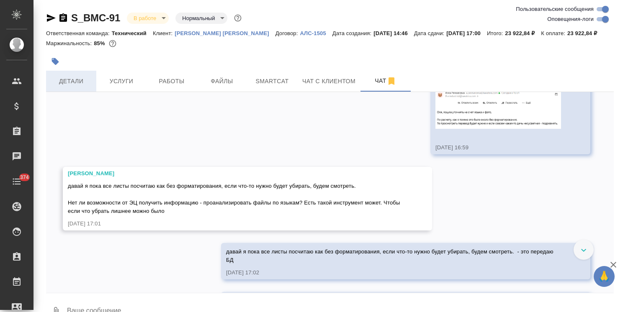
click at [67, 81] on span "Детали" at bounding box center [71, 81] width 40 height 10
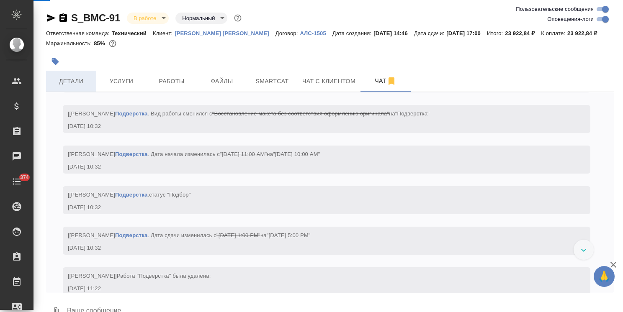
scroll to position [6375, 0]
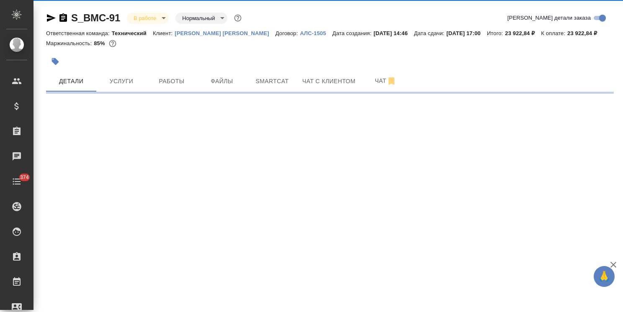
select select "RU"
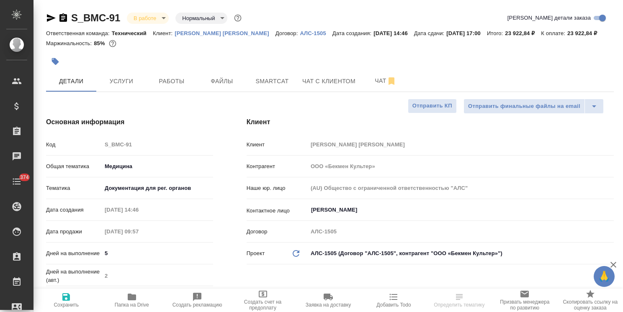
type textarea "x"
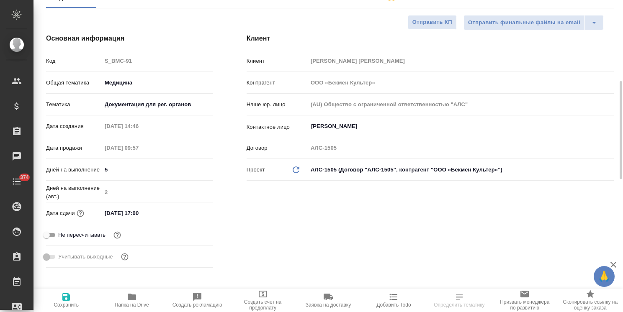
scroll to position [126, 0]
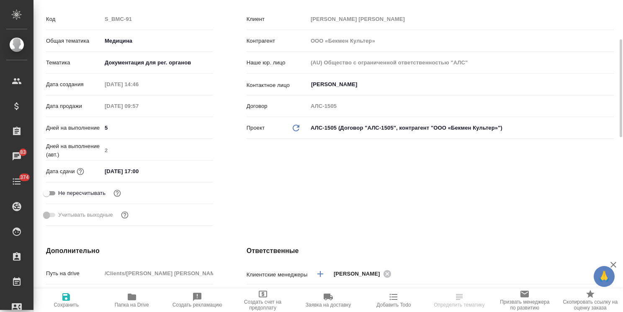
type textarea "x"
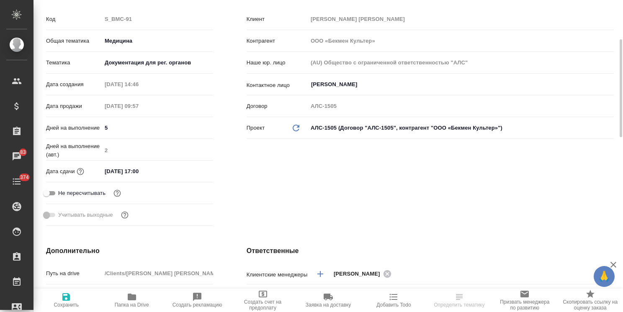
type textarea "x"
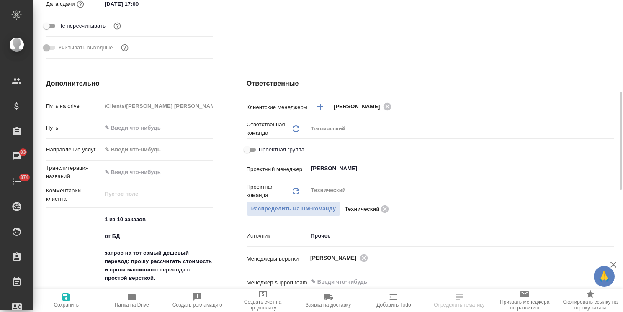
scroll to position [377, 0]
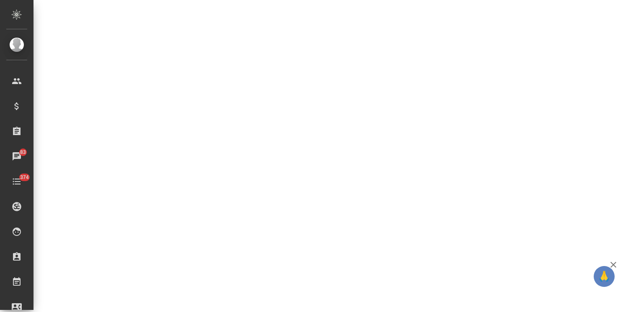
select select "RU"
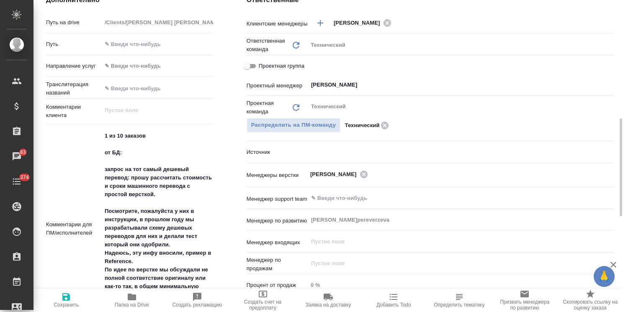
type textarea "x"
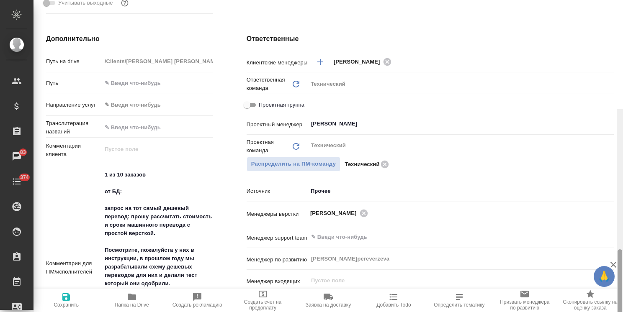
scroll to position [61, 0]
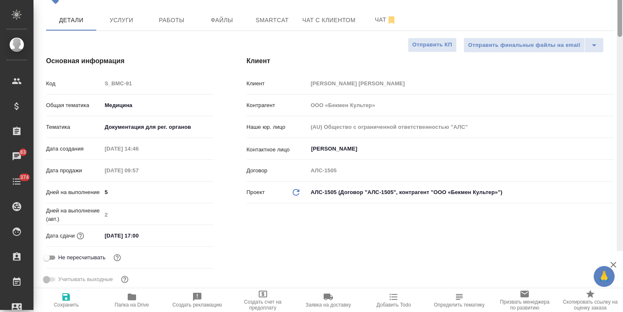
drag, startPoint x: 618, startPoint y: 193, endPoint x: 623, endPoint y: 44, distance: 148.7
click at [623, 44] on html "🙏 .cls-1 fill:#fff; AWATERA Usmanova Olga Клиенты Спецификации Заказы 83 Чаты 3…" at bounding box center [311, 156] width 623 height 312
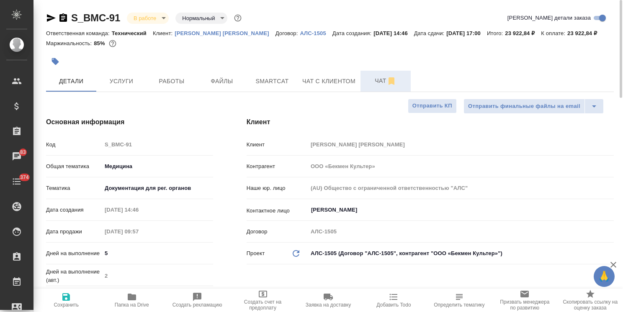
click at [376, 84] on span "Чат" at bounding box center [386, 81] width 40 height 10
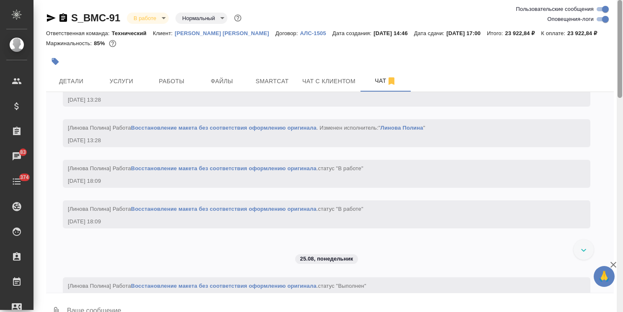
scroll to position [6881, 0]
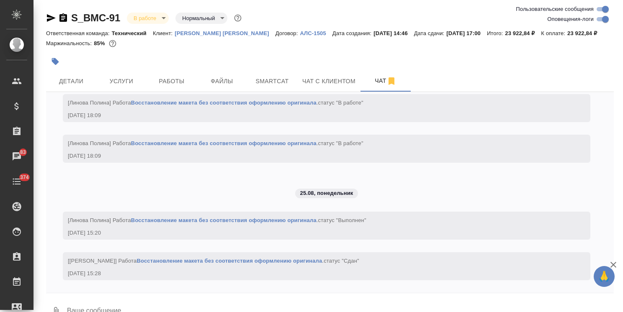
click at [613, 267] on icon "button" at bounding box center [613, 265] width 10 height 10
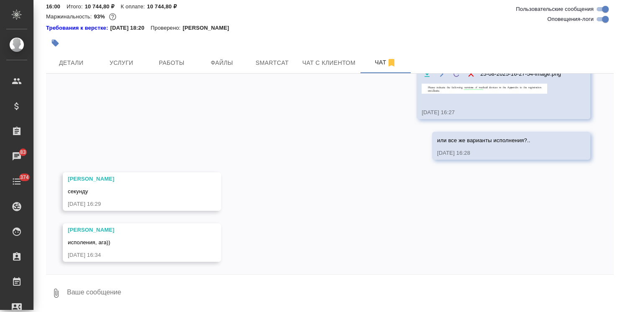
scroll to position [5267, 0]
click at [120, 291] on textarea at bounding box center [340, 293] width 548 height 28
type textarea "о, супер"
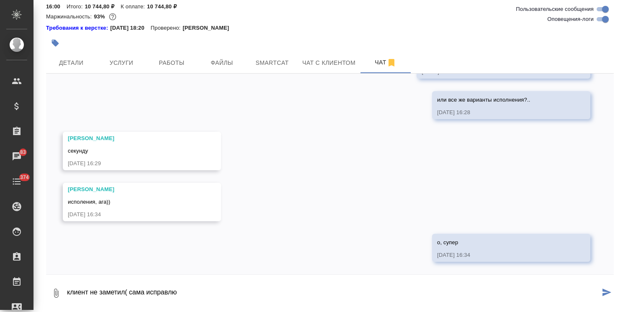
type textarea "клиент не заметил( сама исправл ю"
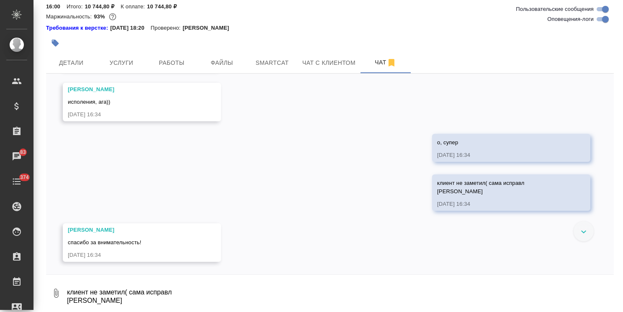
scroll to position [5408, 0]
click at [375, 174] on div "25.08, понедельник [Усманова Ольга] Клиент оставил комментарий: ">https://drive…" at bounding box center [330, 174] width 568 height 201
click at [114, 292] on textarea "клиент не заметил( сама исправл ю" at bounding box center [340, 293] width 548 height 28
type textarea "о"
type textarea "Пожалуйста)"
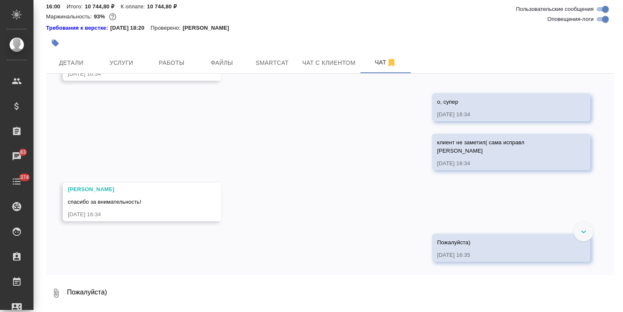
scroll to position [5448, 0]
click at [172, 62] on span "Работы" at bounding box center [172, 63] width 40 height 10
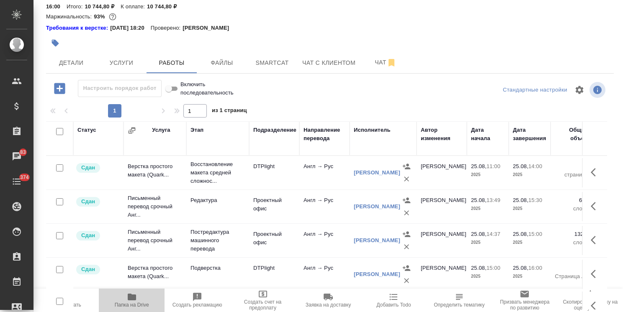
click at [137, 300] on icon "button" at bounding box center [132, 297] width 10 height 10
click at [87, 59] on span "Детали" at bounding box center [71, 63] width 40 height 10
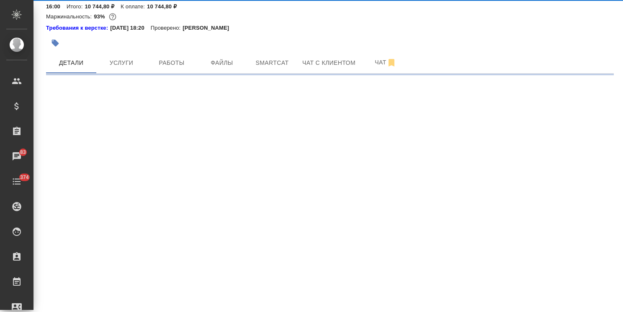
select select "RU"
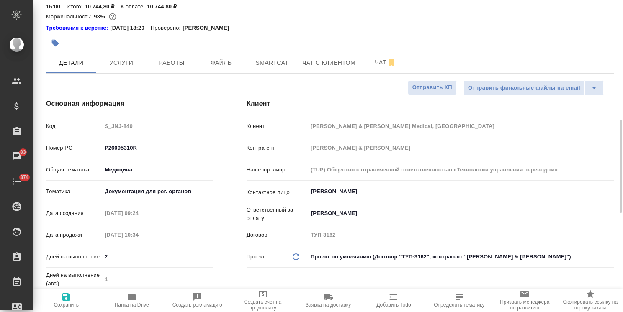
type textarea "x"
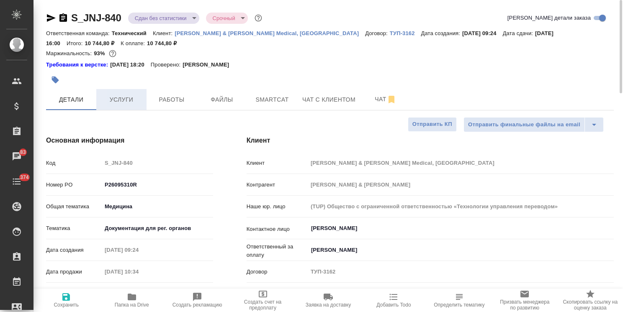
click at [105, 105] on button "Услуги" at bounding box center [121, 99] width 50 height 21
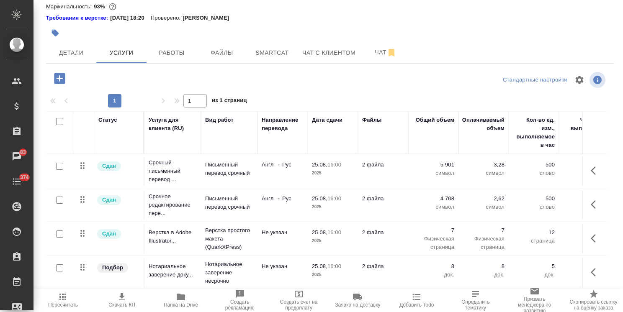
scroll to position [4, 0]
click at [158, 52] on span "Работы" at bounding box center [172, 53] width 40 height 10
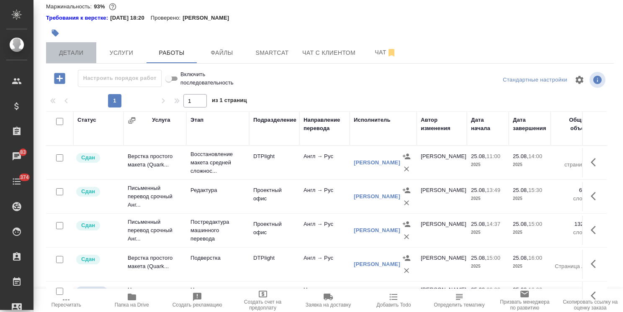
click at [82, 48] on span "Детали" at bounding box center [71, 53] width 40 height 10
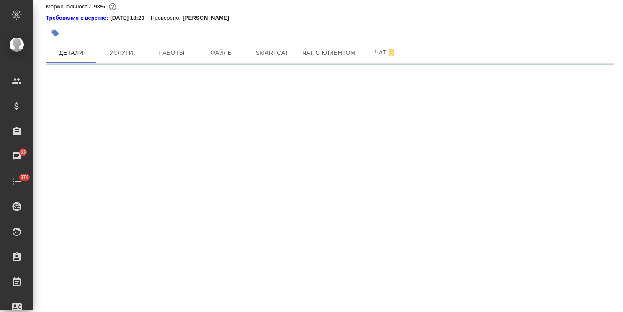
select select "RU"
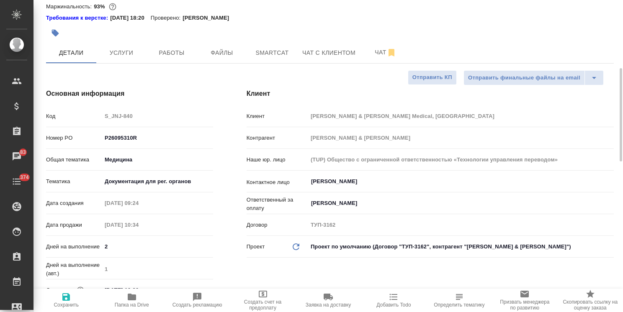
scroll to position [131, 0]
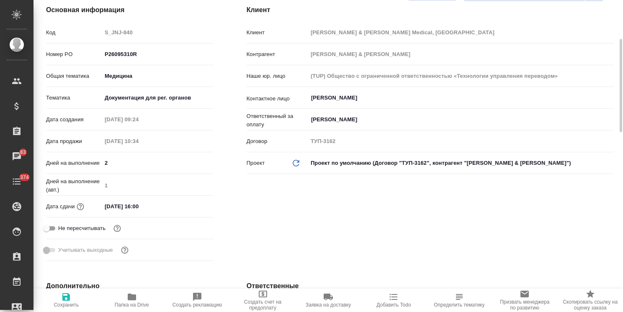
type textarea "x"
click at [147, 207] on input "25.08.2025 16:00" at bounding box center [138, 207] width 73 height 12
click at [188, 201] on icon "button" at bounding box center [189, 205] width 8 height 8
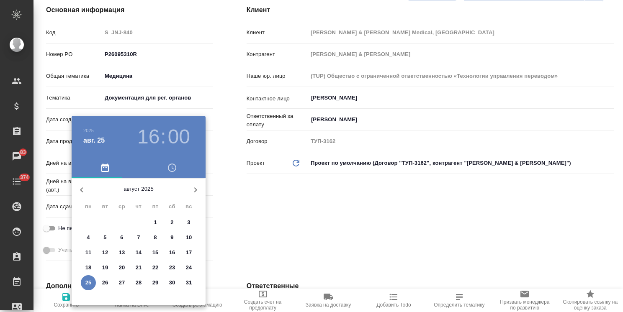
click at [109, 283] on span "26" at bounding box center [105, 283] width 15 height 8
type input "26.08.2025 16:00"
type textarea "x"
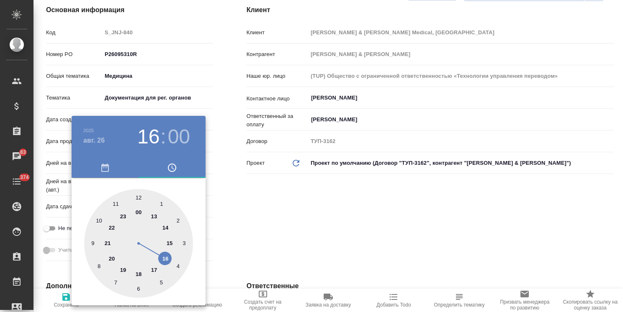
click at [270, 225] on div at bounding box center [311, 156] width 623 height 312
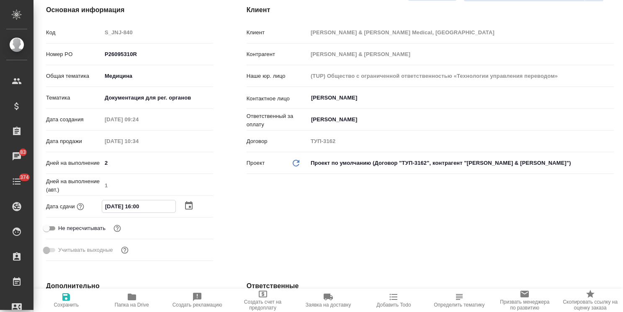
click at [136, 206] on input "26.08.2025 16:00" at bounding box center [138, 207] width 73 height 12
click at [136, 204] on input "26.08.2025 16:00" at bounding box center [138, 207] width 73 height 12
type input "26.08.2025 18:00"
type textarea "x"
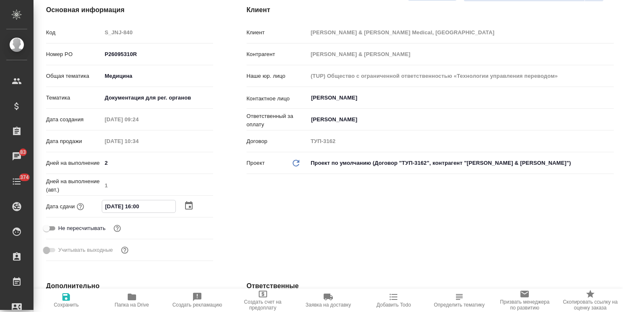
type textarea "x"
click at [137, 202] on input "26.08.2025 18:00" at bounding box center [138, 207] width 73 height 12
type input "26.08.2025 17:00"
type textarea "x"
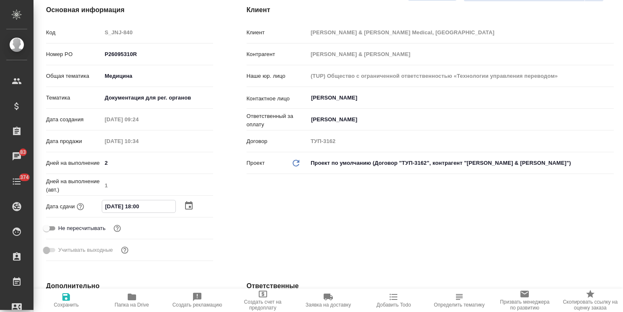
type textarea "x"
type input "26.08.2025 17:00"
click at [58, 307] on span "Сохранить" at bounding box center [66, 305] width 25 height 6
type textarea "x"
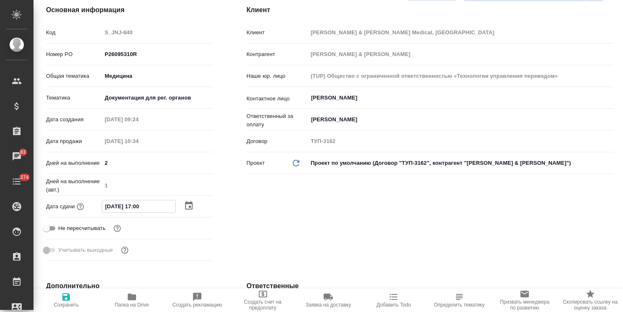
type textarea "x"
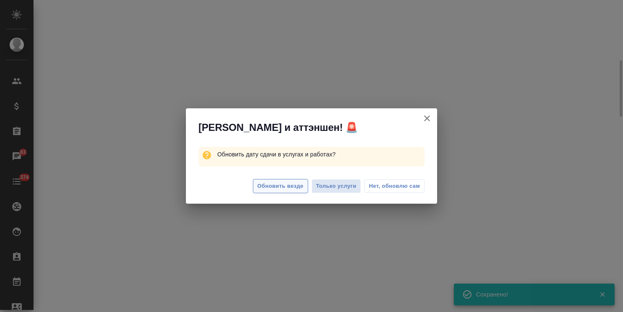
click at [276, 186] on span "Обновить везде" at bounding box center [281, 187] width 46 height 10
select select "RU"
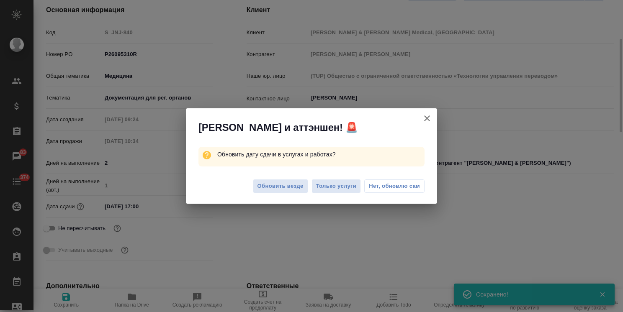
type textarea "x"
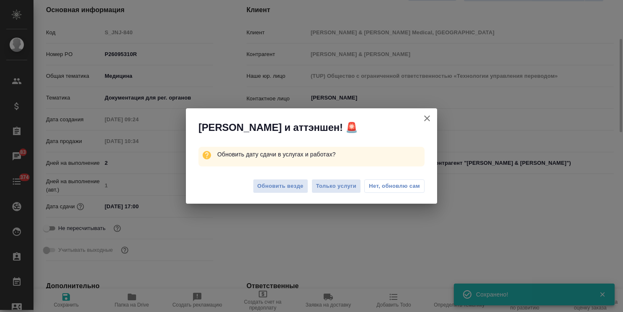
type textarea "x"
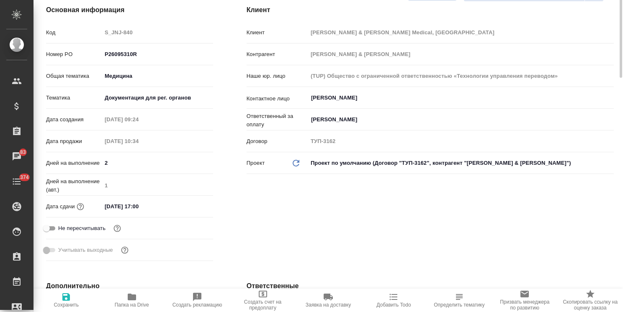
scroll to position [47, 0]
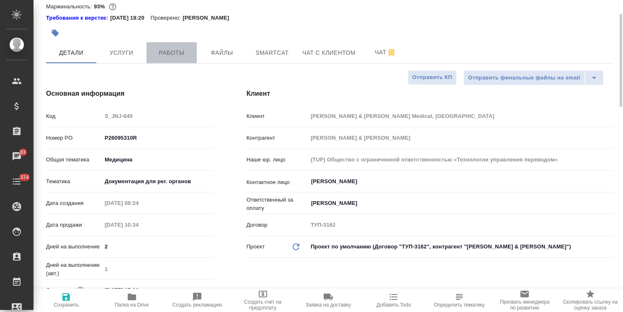
click at [169, 54] on span "Работы" at bounding box center [172, 53] width 40 height 10
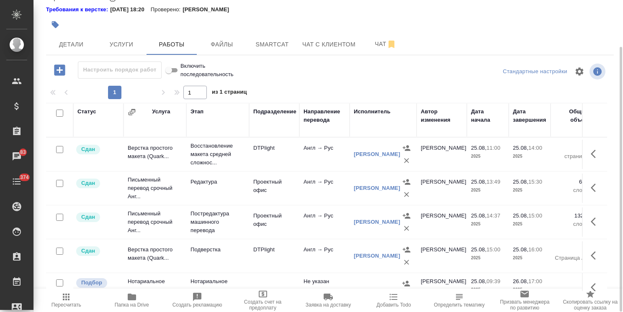
scroll to position [17, 0]
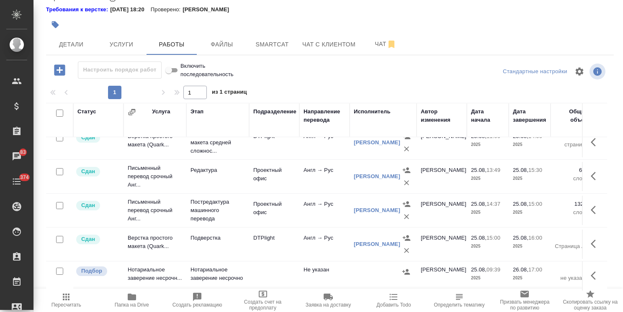
click at [591, 271] on icon "button" at bounding box center [596, 276] width 10 height 10
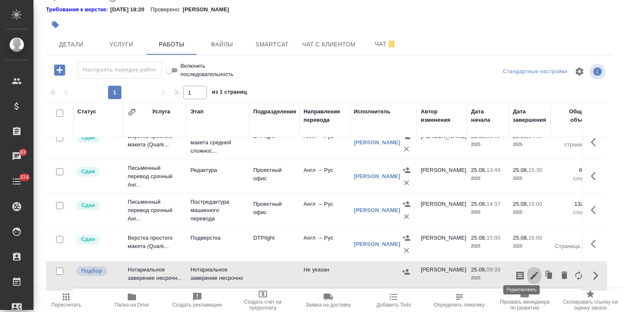
click at [529, 271] on icon "button" at bounding box center [534, 276] width 10 height 10
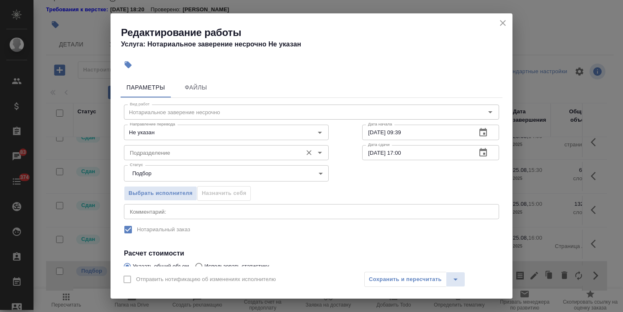
click at [164, 152] on input "Подразделение" at bounding box center [212, 153] width 172 height 10
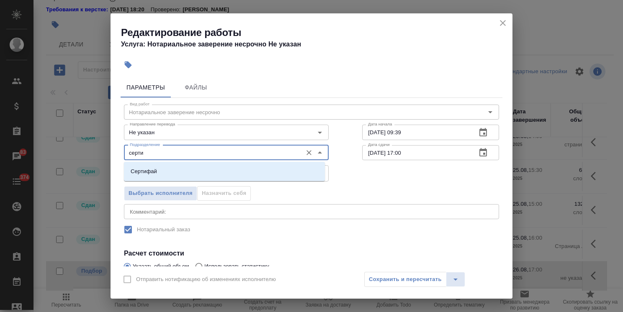
click at [185, 168] on li "Сертифай" at bounding box center [224, 171] width 201 height 15
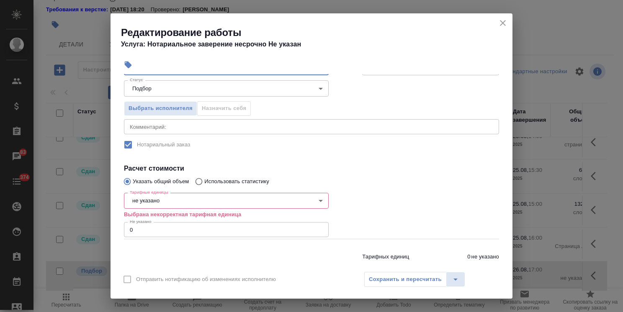
scroll to position [107, 0]
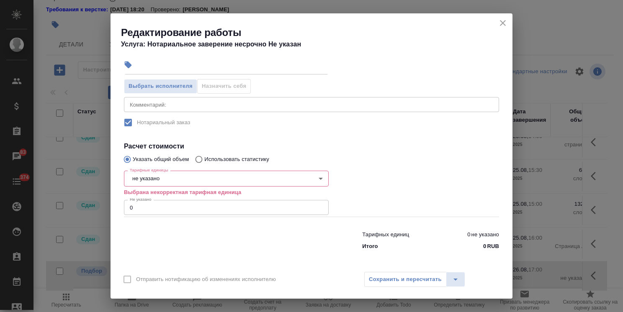
type input "Сертифай"
click at [155, 175] on body ".cls-1 fill:#fff; AWATERA Usmanova Olga Клиенты Спецификации Заказы 83 Чаты 374…" at bounding box center [311, 156] width 623 height 312
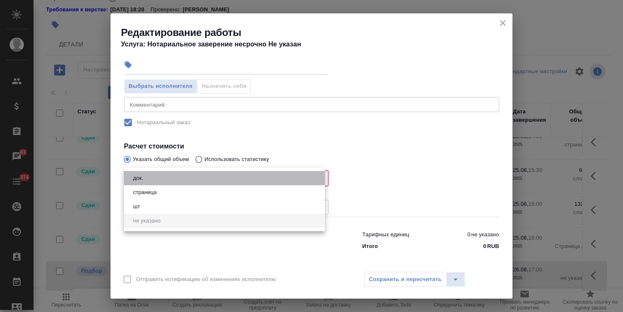
click at [147, 178] on li "док." at bounding box center [224, 178] width 201 height 14
type input "5a8b1489cc6b4906c91bfd8b"
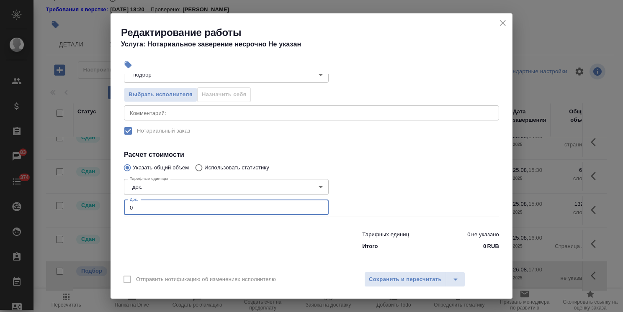
drag, startPoint x: 149, startPoint y: 205, endPoint x: 112, endPoint y: 205, distance: 36.4
click at [115, 205] on div "Параметры Файлы Вид работ Нотариальное заверение несрочно Вид работ Направление…" at bounding box center [312, 170] width 402 height 193
type input "8"
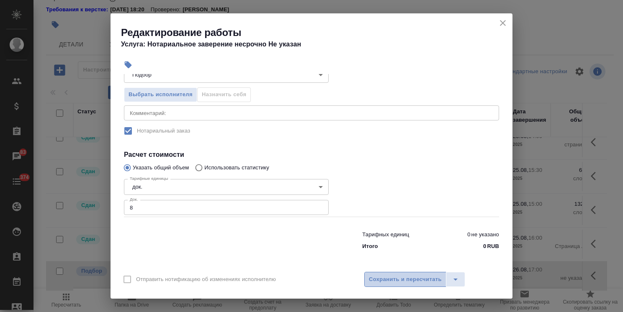
click at [391, 281] on span "Сохранить и пересчитать" at bounding box center [405, 280] width 73 height 10
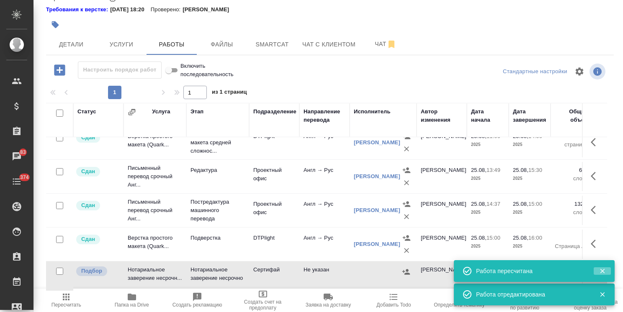
click at [602, 268] on icon "button" at bounding box center [603, 272] width 8 height 8
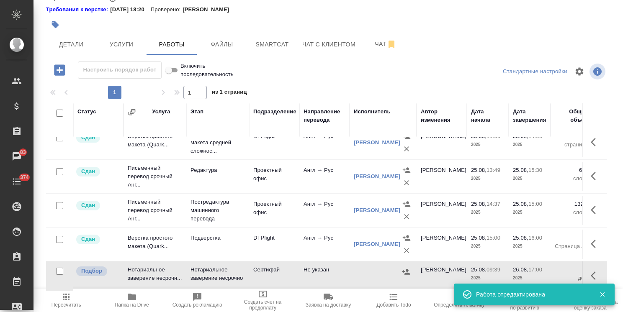
click at [591, 272] on icon "button" at bounding box center [593, 276] width 5 height 8
click at [529, 271] on icon "button" at bounding box center [534, 276] width 10 height 10
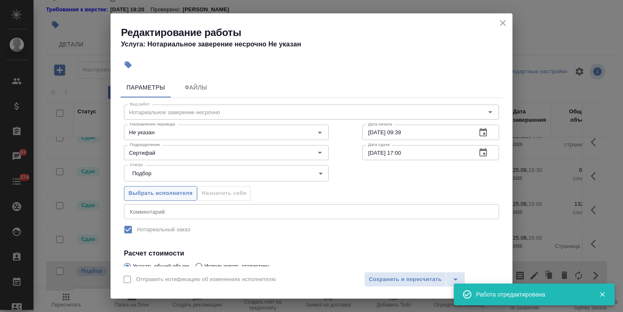
click at [189, 195] on span "Выбрать исполнителя" at bounding box center [161, 194] width 64 height 10
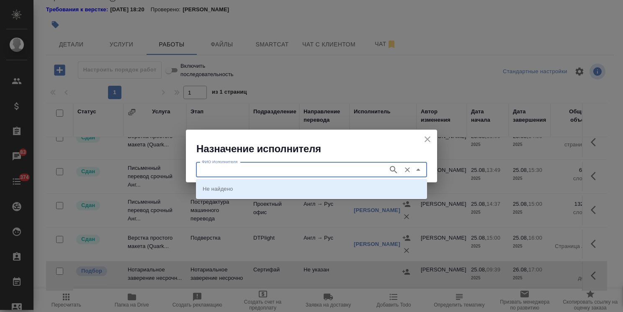
click at [217, 168] on input "ФИО Исполнителя" at bounding box center [290, 170] width 185 height 10
type input "шишен"
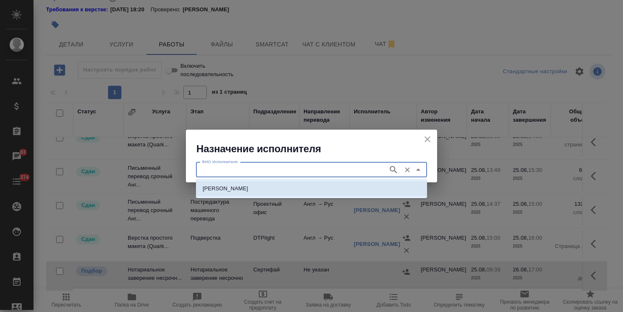
click at [234, 189] on p "[PERSON_NAME]" at bounding box center [226, 189] width 46 height 8
type input "[PERSON_NAME]"
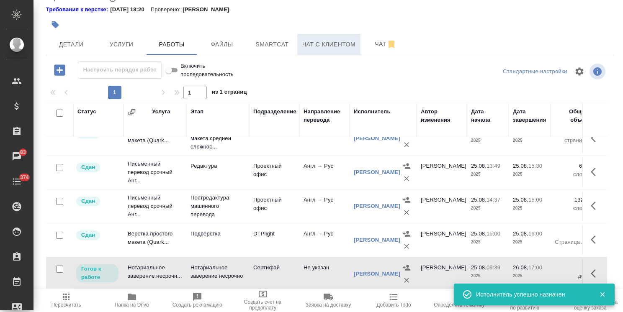
scroll to position [13, 0]
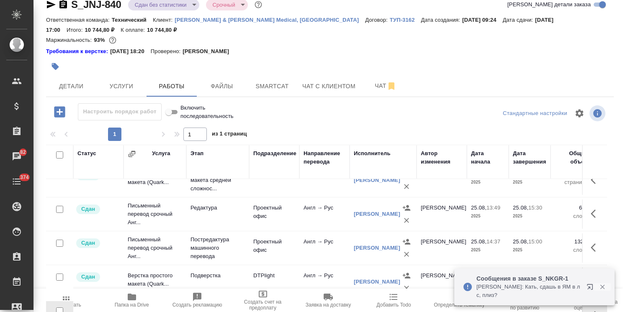
click at [602, 286] on icon "button" at bounding box center [603, 287] width 8 height 8
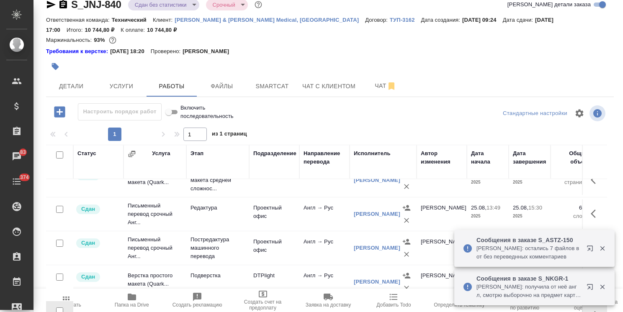
click at [602, 250] on icon "button" at bounding box center [603, 249] width 8 height 8
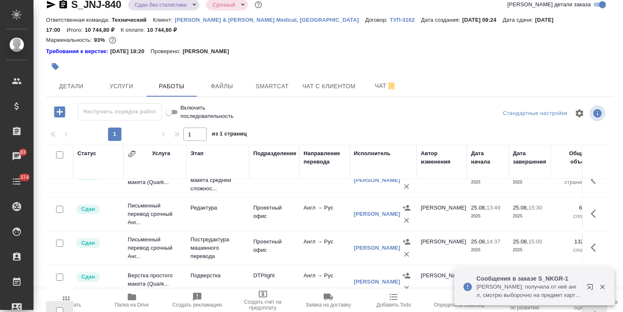
click at [603, 284] on icon "button" at bounding box center [603, 287] width 8 height 8
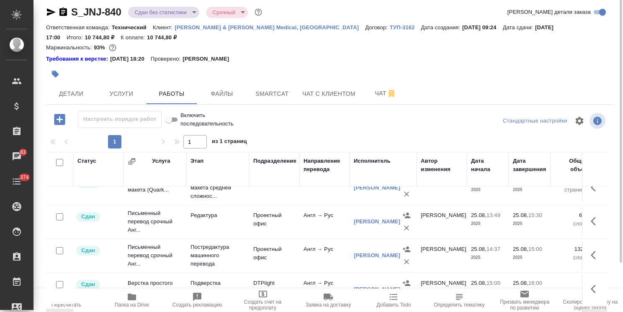
scroll to position [0, 0]
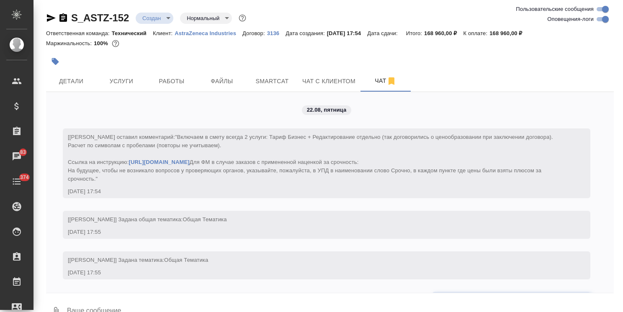
scroll to position [337, 0]
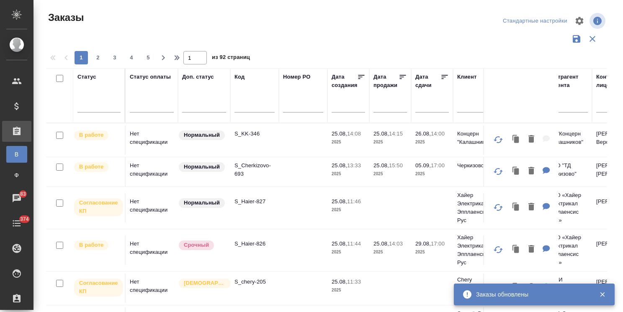
scroll to position [123, 0]
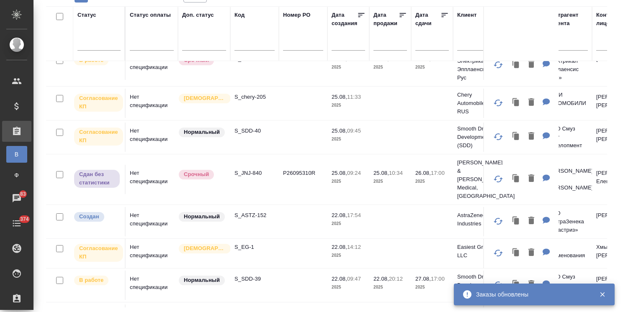
click at [255, 44] on input "text" at bounding box center [254, 45] width 40 height 10
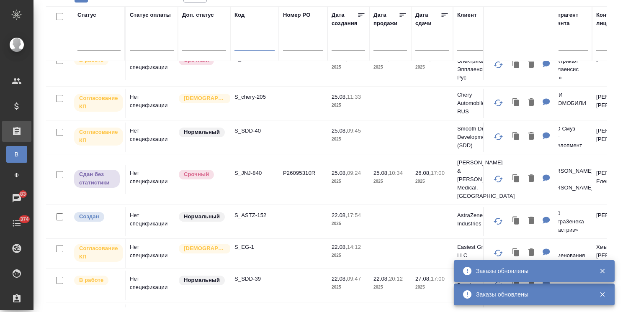
paste input "S_ATLNC-2"
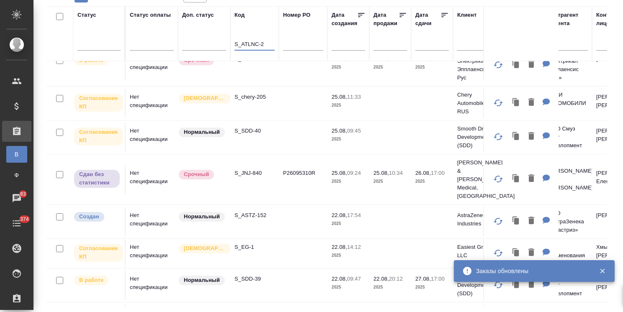
type input "S_ATLNC-2"
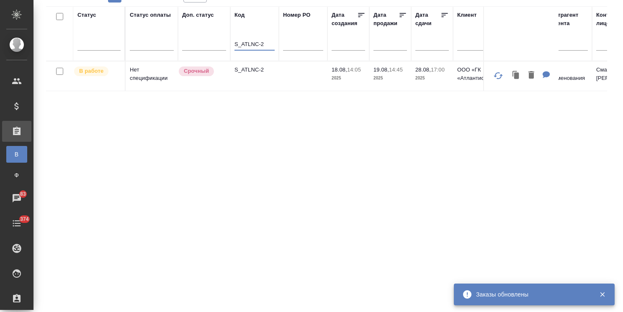
scroll to position [0, 0]
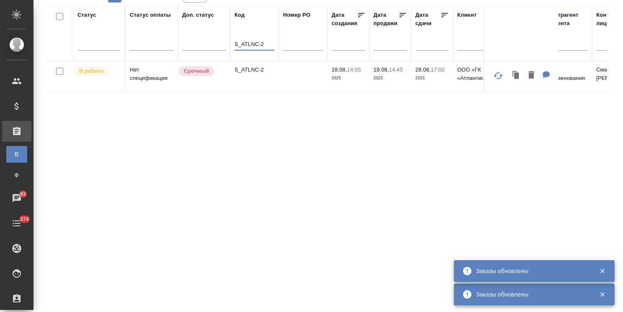
click at [249, 74] on td "S_ATLNC-2" at bounding box center [254, 76] width 49 height 29
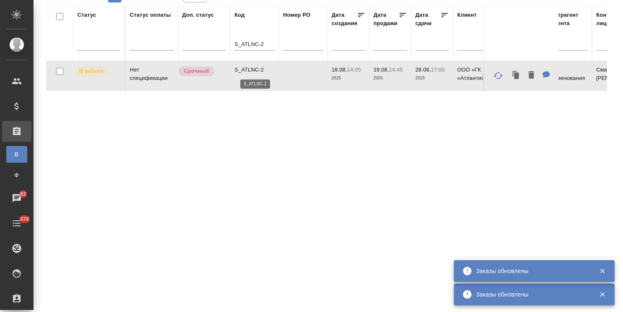
click at [248, 71] on p "S_ATLNC-2" at bounding box center [254, 70] width 40 height 8
drag, startPoint x: 267, startPoint y: 46, endPoint x: 194, endPoint y: 44, distance: 73.3
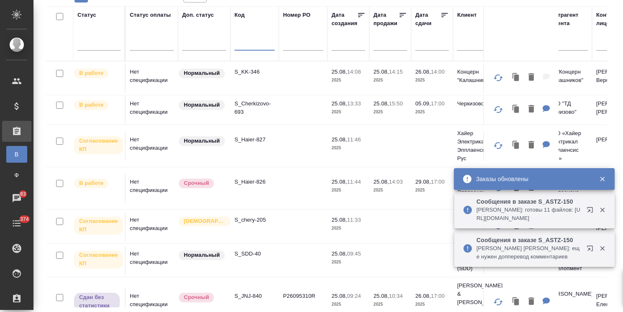
paste input "S_ATLNC-2"
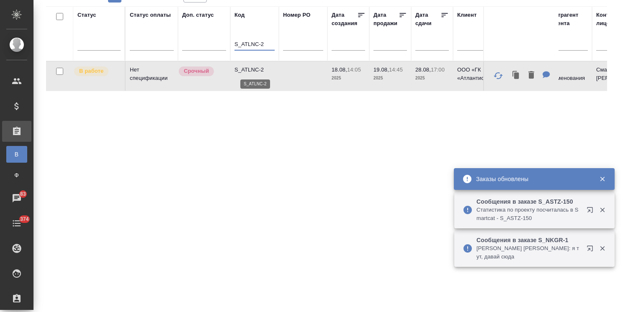
type input "S_ATLNC-2"
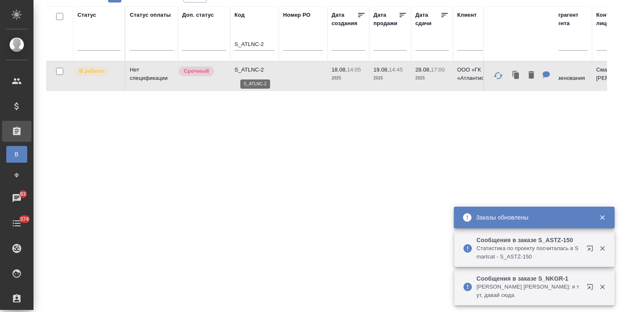
click at [250, 70] on p "S_ATLNC-2" at bounding box center [254, 70] width 40 height 8
click at [257, 75] on td "S_ATLNC-2" at bounding box center [254, 76] width 49 height 29
click at [255, 71] on p "S_ATLNC-2" at bounding box center [254, 70] width 40 height 8
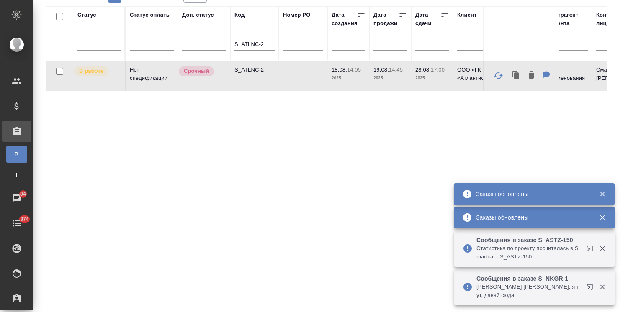
click at [233, 45] on th "Код S_ATLNC-2" at bounding box center [254, 33] width 49 height 55
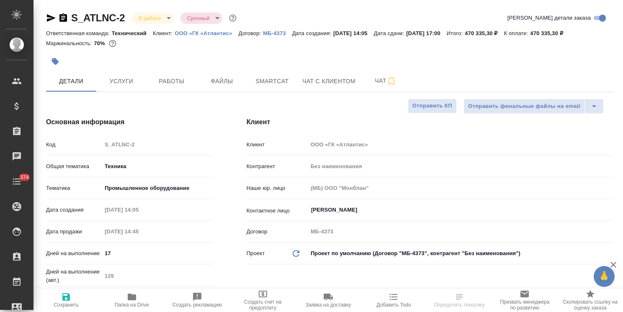
select select "RU"
type input "[PERSON_NAME]"
click at [373, 86] on span "Чат" at bounding box center [386, 81] width 40 height 10
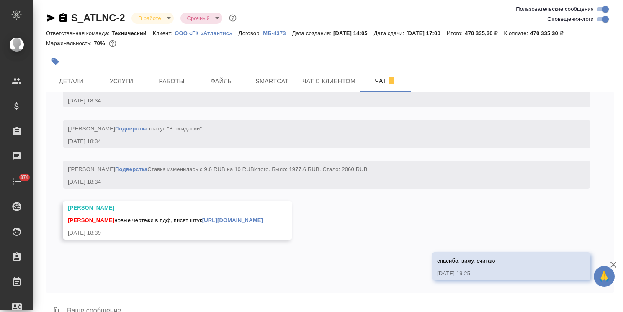
scroll to position [9481, 0]
click at [613, 264] on icon "button" at bounding box center [613, 265] width 10 height 10
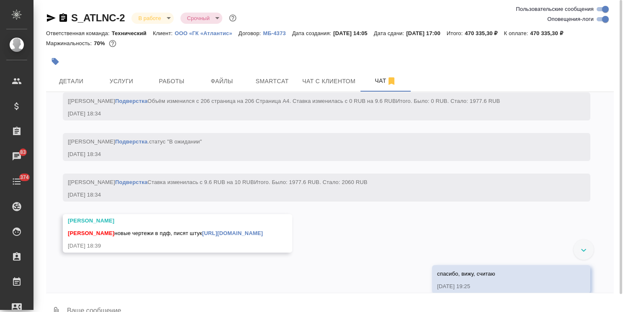
scroll to position [9271, 0]
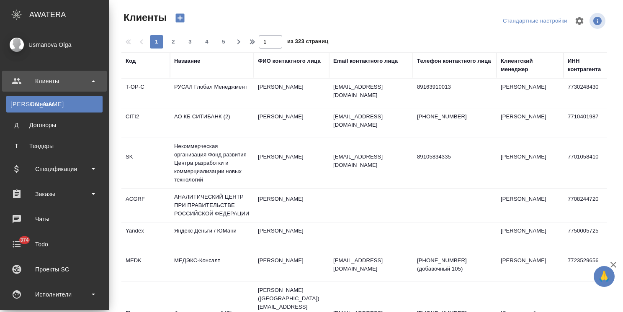
select select "RU"
click at [47, 219] on div "Чаты" at bounding box center [54, 219] width 96 height 13
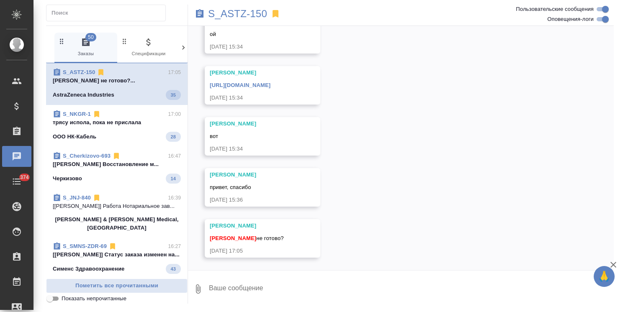
scroll to position [5933, 0]
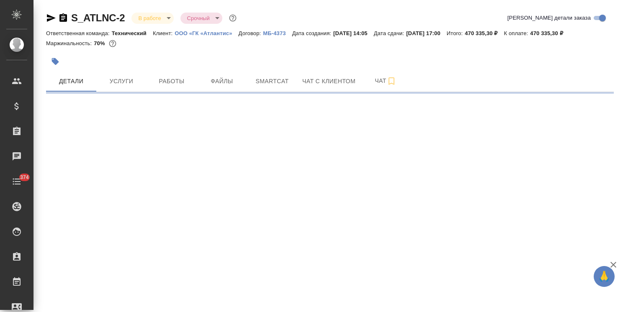
select select "RU"
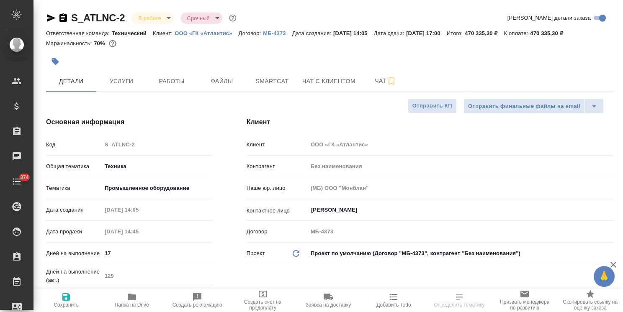
type textarea "x"
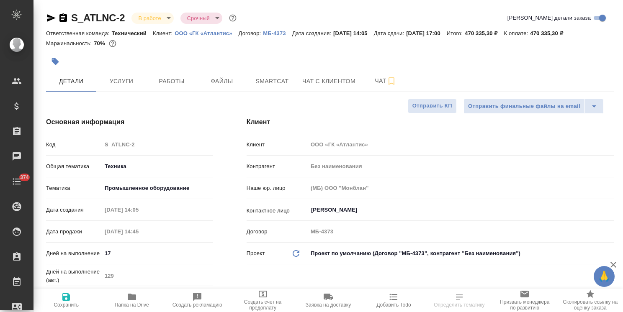
type textarea "x"
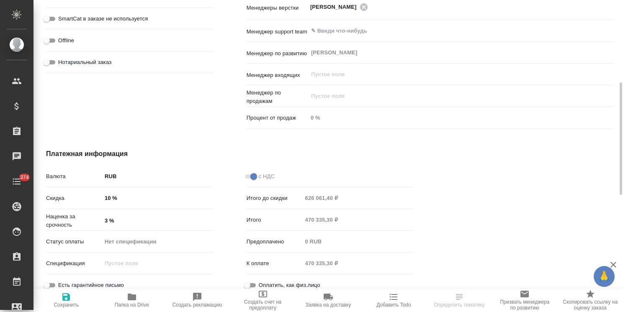
scroll to position [553, 0]
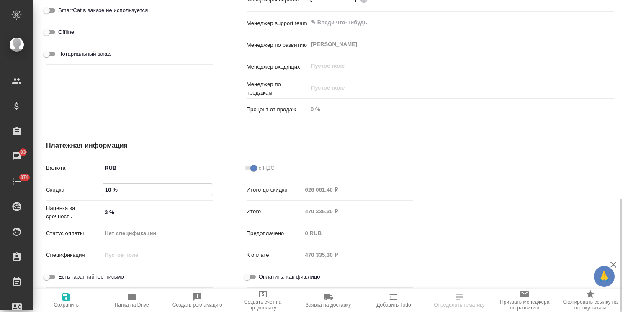
click at [108, 192] on input "10 %" at bounding box center [157, 190] width 111 height 12
type input "15 %"
type textarea "x"
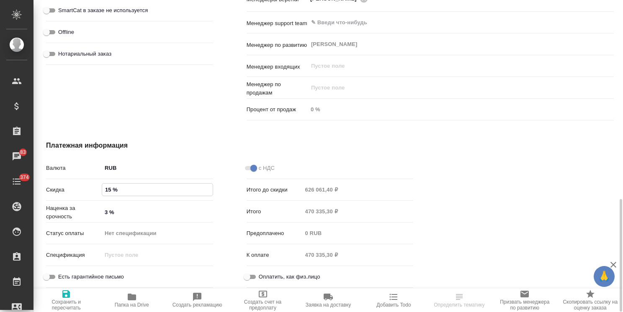
type input "15 %"
click at [61, 304] on span "Сохранить и пересчитать" at bounding box center [66, 305] width 55 height 12
type textarea "x"
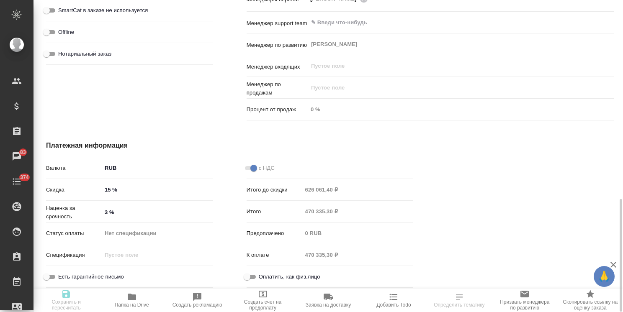
type textarea "x"
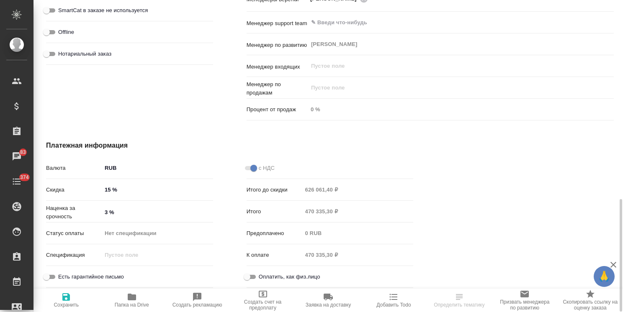
type textarea "x"
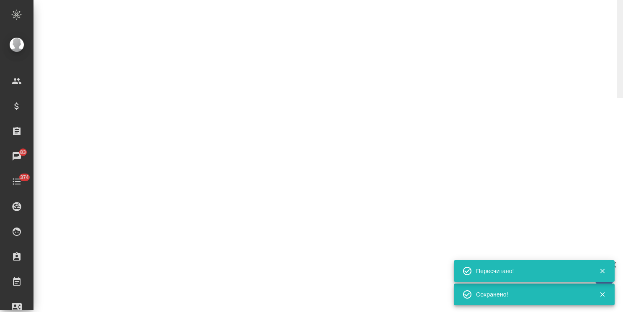
select select "RU"
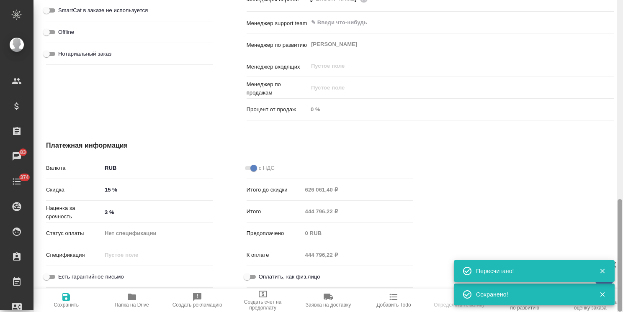
type textarea "x"
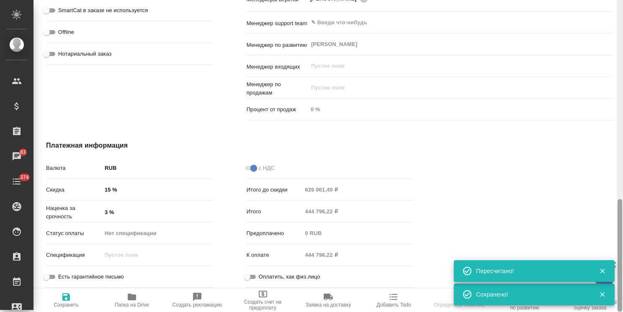
type textarea "x"
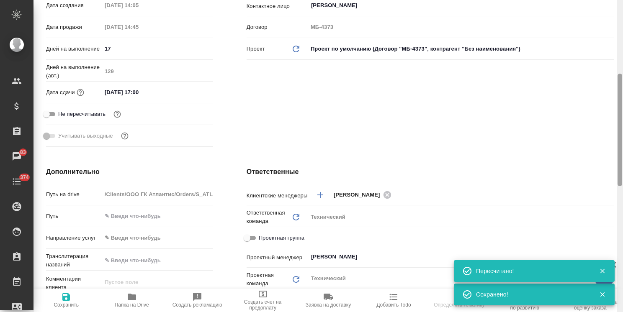
scroll to position [0, 0]
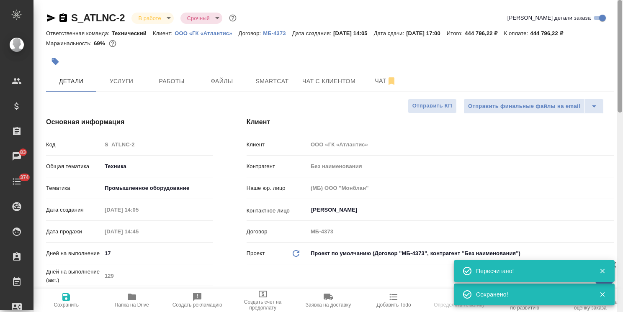
drag, startPoint x: 618, startPoint y: 247, endPoint x: 515, endPoint y: 49, distance: 222.1
click at [606, 36] on div "S_ATLNC-2 В работе inProgress Срочный urgent Кратко детали заказа Ответственная…" at bounding box center [328, 156] width 590 height 312
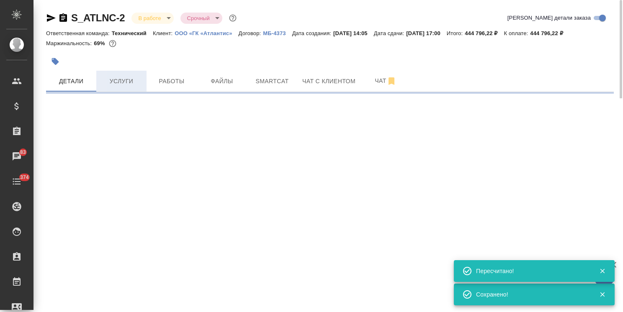
click at [134, 86] on span "Услуги" at bounding box center [121, 81] width 40 height 10
select select "RU"
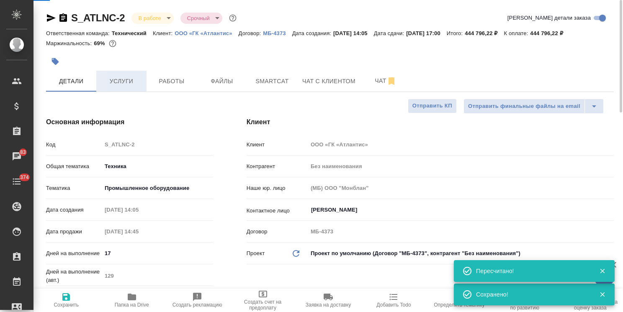
type textarea "x"
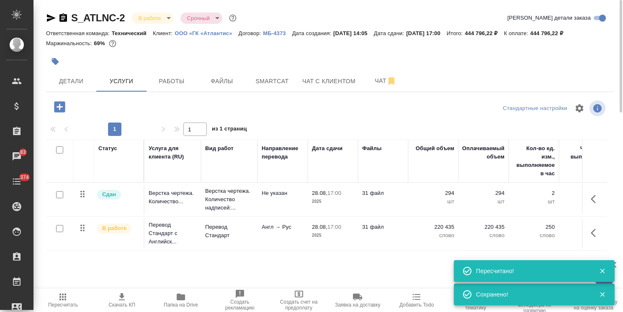
scroll to position [28, 0]
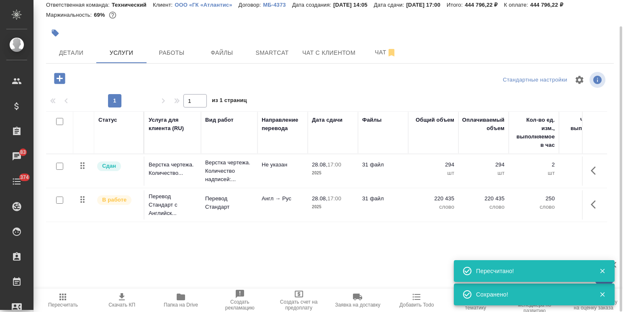
click at [121, 301] on icon "button" at bounding box center [122, 297] width 10 height 10
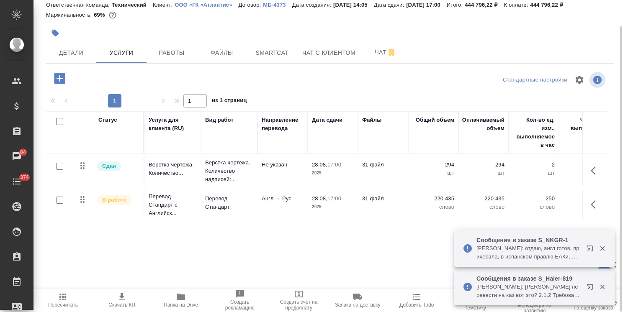
scroll to position [0, 0]
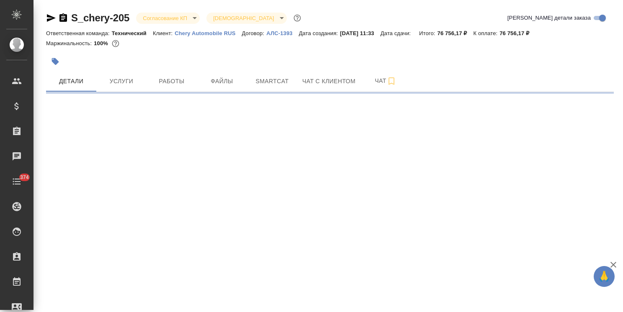
select select "RU"
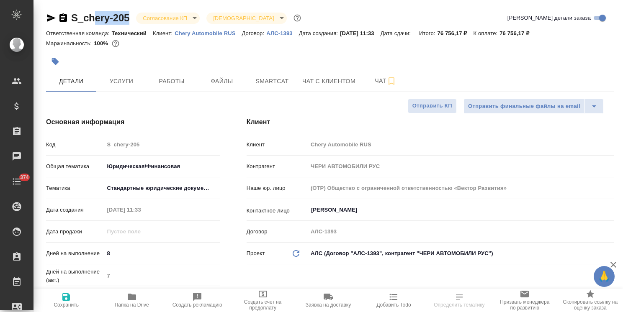
type textarea "x"
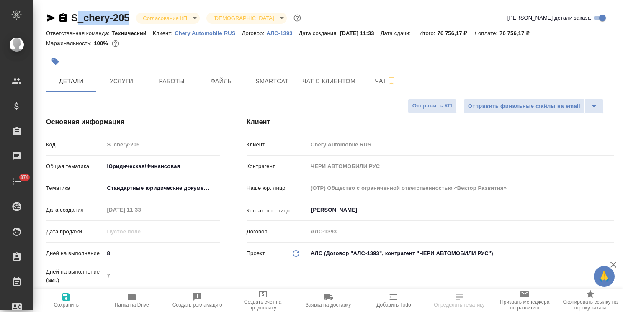
type textarea "x"
drag, startPoint x: 118, startPoint y: 9, endPoint x: 57, endPoint y: 7, distance: 62.0
type textarea "x"
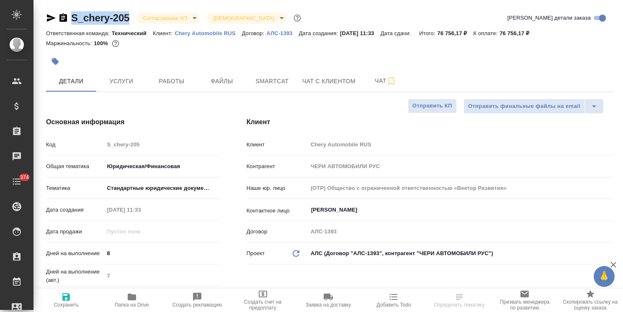
type textarea "x"
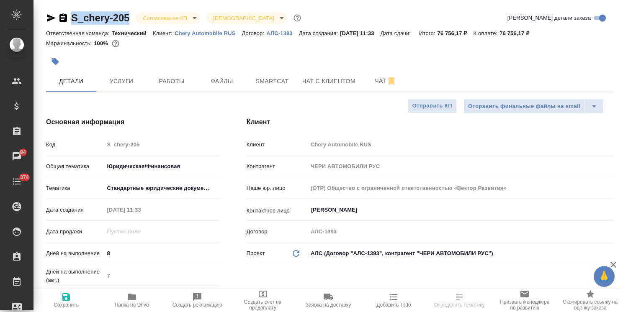
type textarea "x"
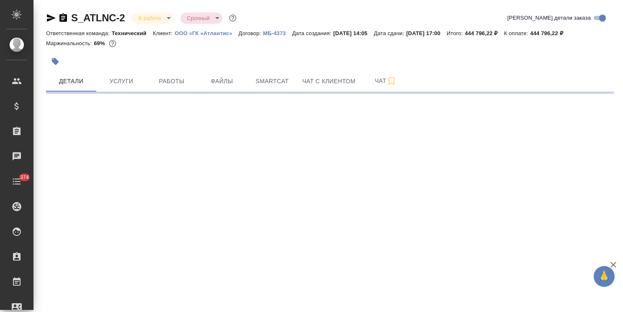
select select "RU"
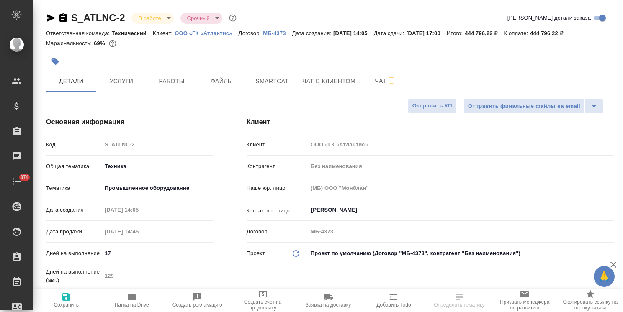
type textarea "x"
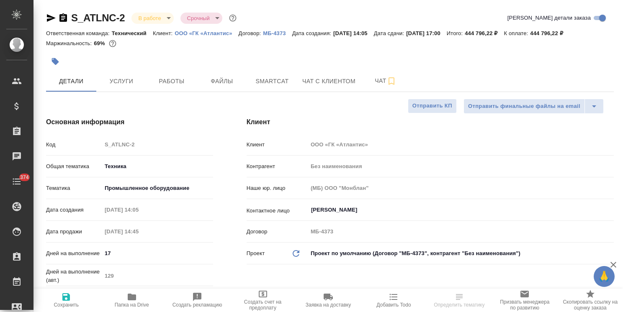
type textarea "x"
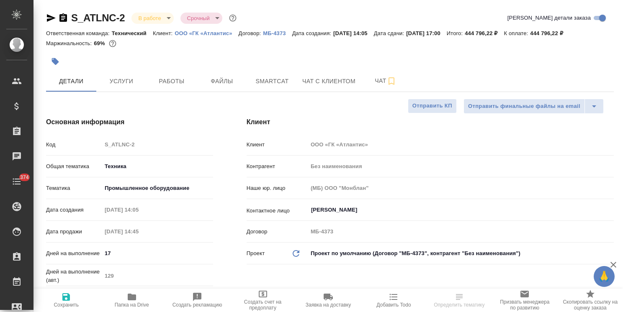
type textarea "x"
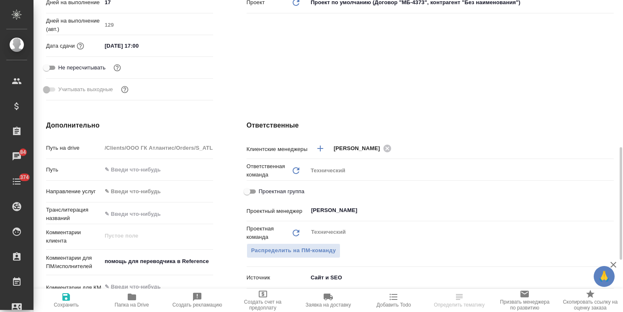
scroll to position [293, 0]
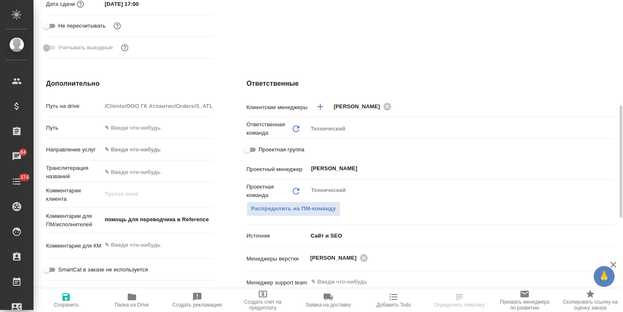
type textarea "x"
click at [115, 221] on textarea "помощь для переводчика в Reference" at bounding box center [157, 220] width 111 height 14
click at [102, 221] on textarea "помощь для переводчика в Reference" at bounding box center [157, 220] width 111 height 14
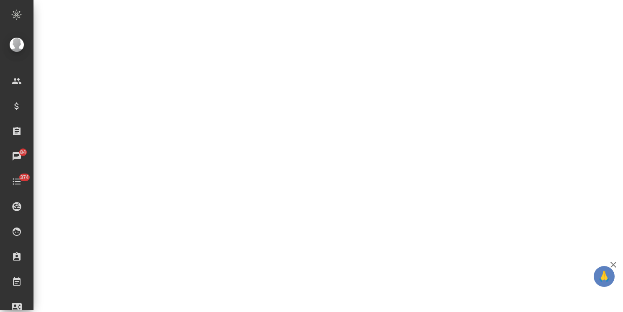
select select "RU"
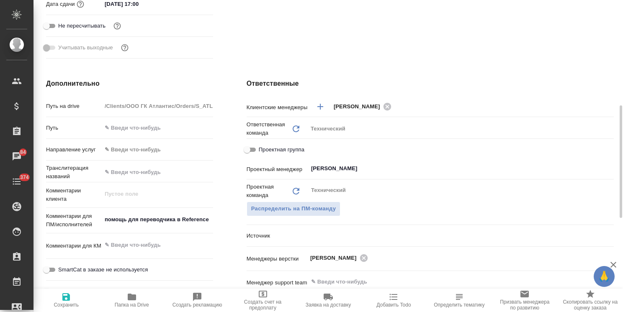
type textarea "x"
click at [104, 219] on textarea "помощь для переводчика в Reference" at bounding box center [157, 220] width 111 height 14
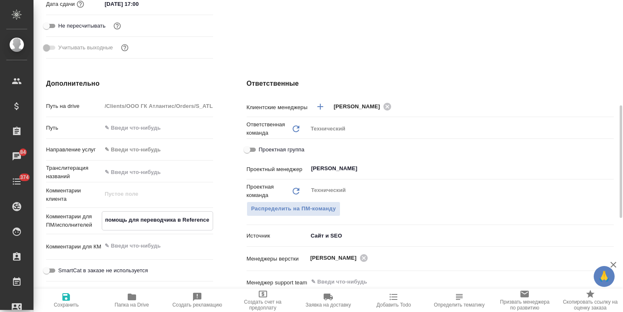
type textarea "x"
type textarea "помощь для переводчика в Reference"
type textarea "x"
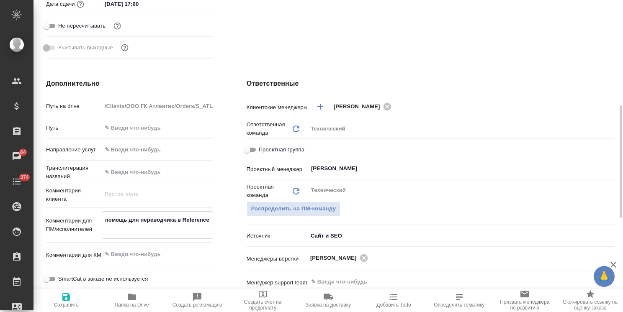
click at [115, 215] on textarea "помощь для переводчика в Reference" at bounding box center [157, 224] width 111 height 23
paste textarea "сдаем все к 28.08, последние 5 файлов (=50 чертежей) после 28.08 - asap по гото…"
type textarea "x"
type textarea "сдаем все к 28.08, последние 5 файлов (=50 чертежей) после 28.08 - asap по гото…"
type textarea "x"
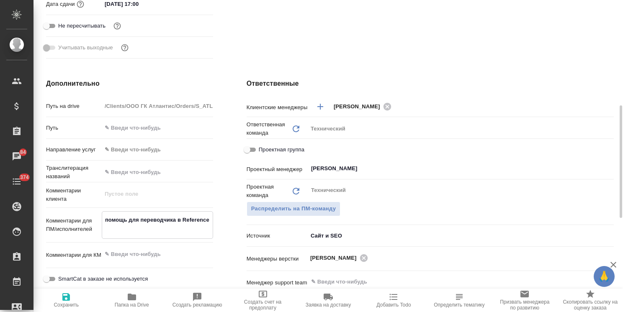
type textarea "x"
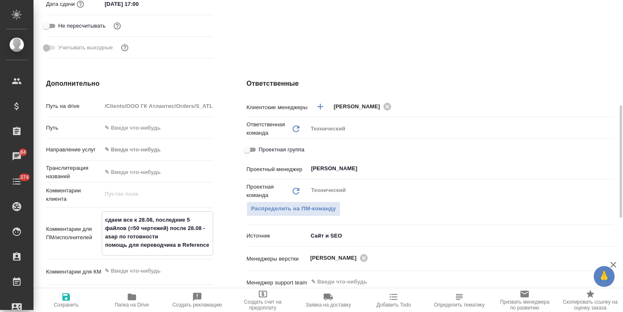
type textarea "сдаем все к 28.08, последние 5 файлов (=50 чертежей) после 28.08 - asap по гото…"
type textarea "x"
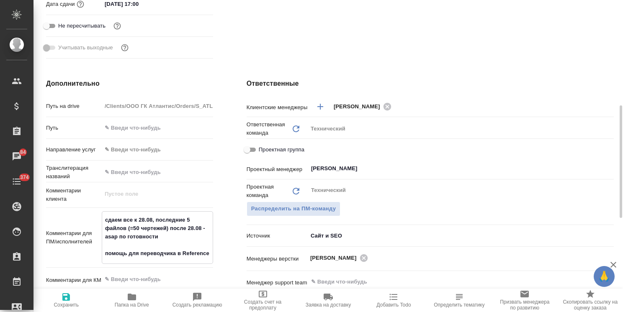
type textarea "сдаем все к 28.08, последние 5 файлов (=50 чертежей) после 28.08 - asap по гото…"
type textarea "x"
click at [72, 294] on span "Сохранить" at bounding box center [66, 300] width 55 height 16
type textarea "x"
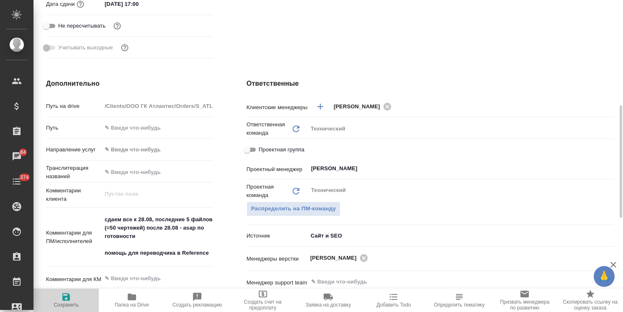
type textarea "x"
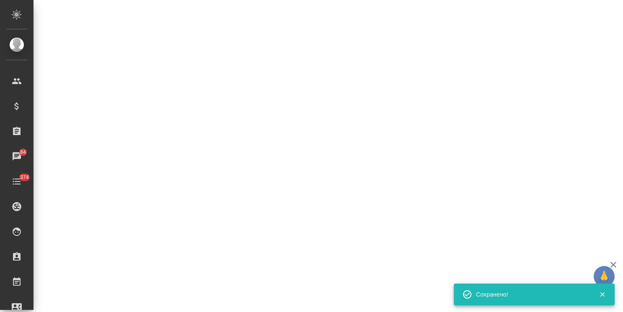
select select "RU"
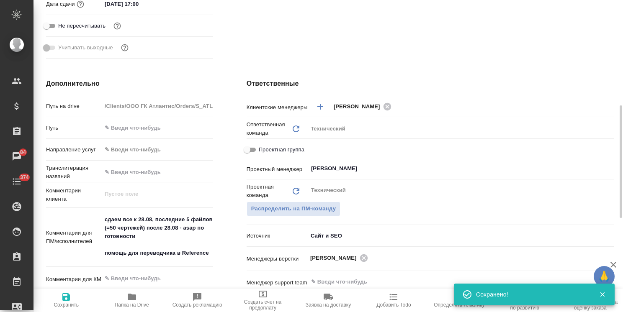
type textarea "x"
click at [77, 303] on span "Сохранить" at bounding box center [66, 305] width 25 height 6
type textarea "x"
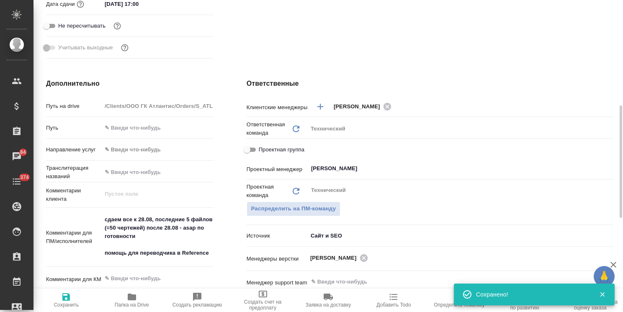
type textarea "x"
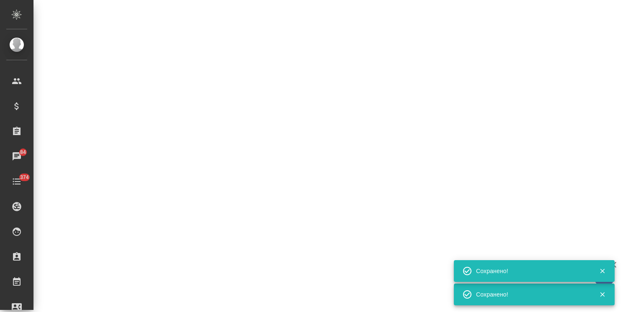
select select "RU"
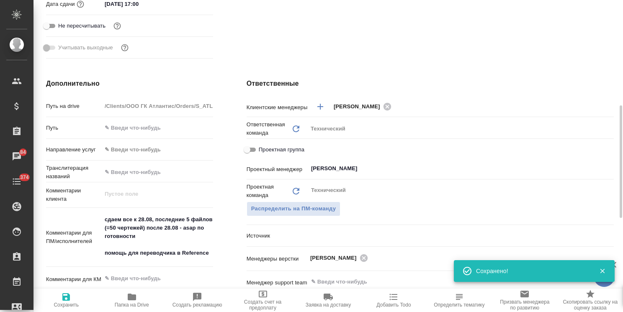
type textarea "x"
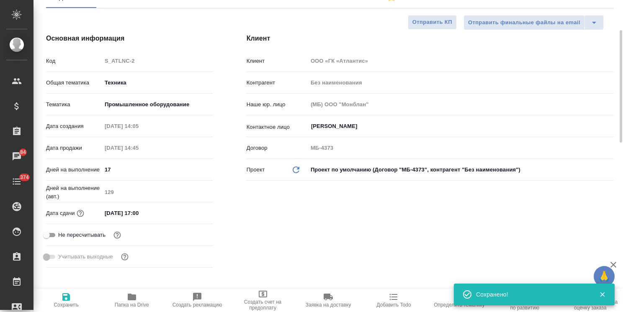
scroll to position [0, 0]
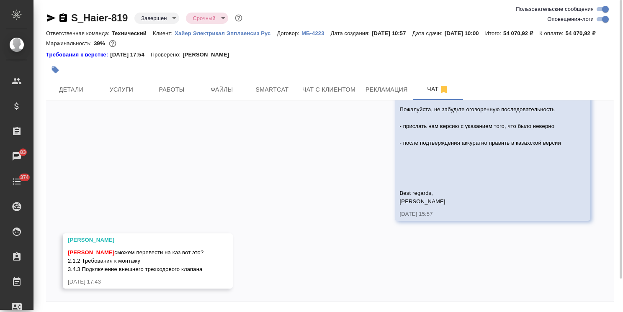
click at [52, 18] on icon "button" at bounding box center [51, 18] width 10 height 10
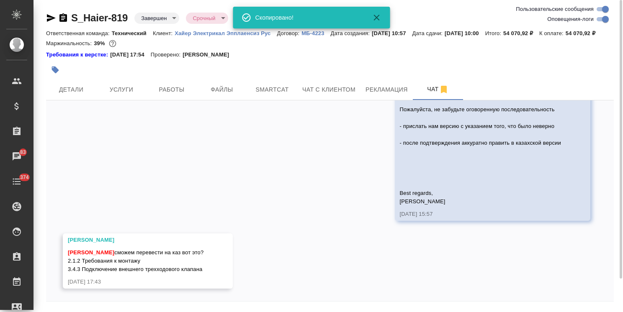
drag, startPoint x: 63, startPoint y: 20, endPoint x: 71, endPoint y: 29, distance: 11.6
click at [64, 20] on icon "button" at bounding box center [63, 18] width 10 height 10
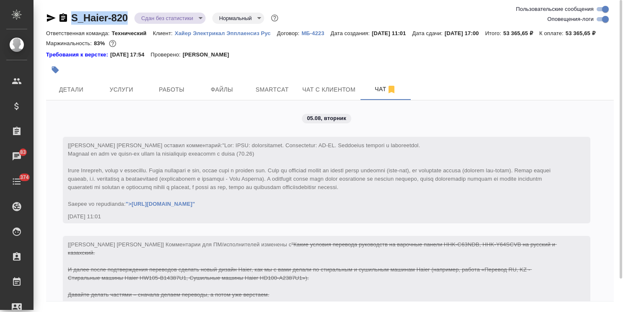
scroll to position [13470, 0]
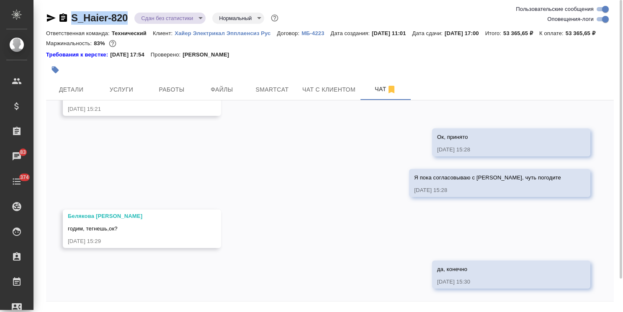
click at [126, 4] on div "S_Haier-820 Сдан без статистики distributed Нормальный normal Ответственная ком…" at bounding box center [329, 170] width 577 height 340
drag, startPoint x: 136, startPoint y: 8, endPoint x: 61, endPoint y: 7, distance: 75.4
click at [61, 8] on div "S_Haier-820 Сдан без статистики distributed Нормальный normal Ответственная ком…" at bounding box center [329, 170] width 577 height 340
click at [60, 16] on icon "button" at bounding box center [63, 17] width 8 height 8
copy link "S_Haier-820"
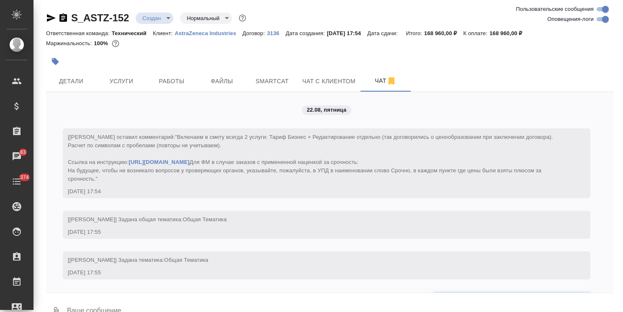
drag, startPoint x: 0, startPoint y: 0, endPoint x: 134, endPoint y: 189, distance: 231.9
click at [61, 19] on icon "button" at bounding box center [63, 18] width 10 height 10
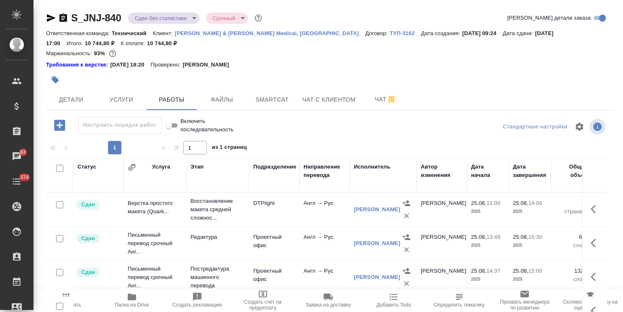
scroll to position [30, 0]
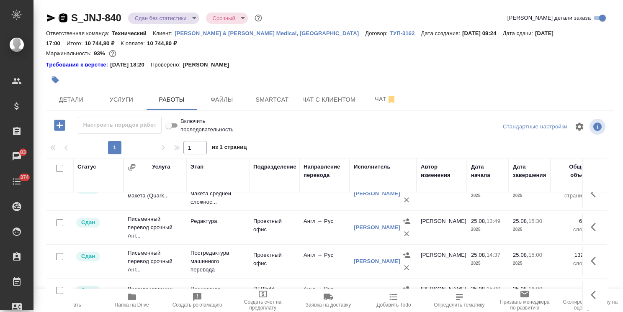
click at [65, 15] on icon "button" at bounding box center [63, 17] width 8 height 8
